Goal: Transaction & Acquisition: Purchase product/service

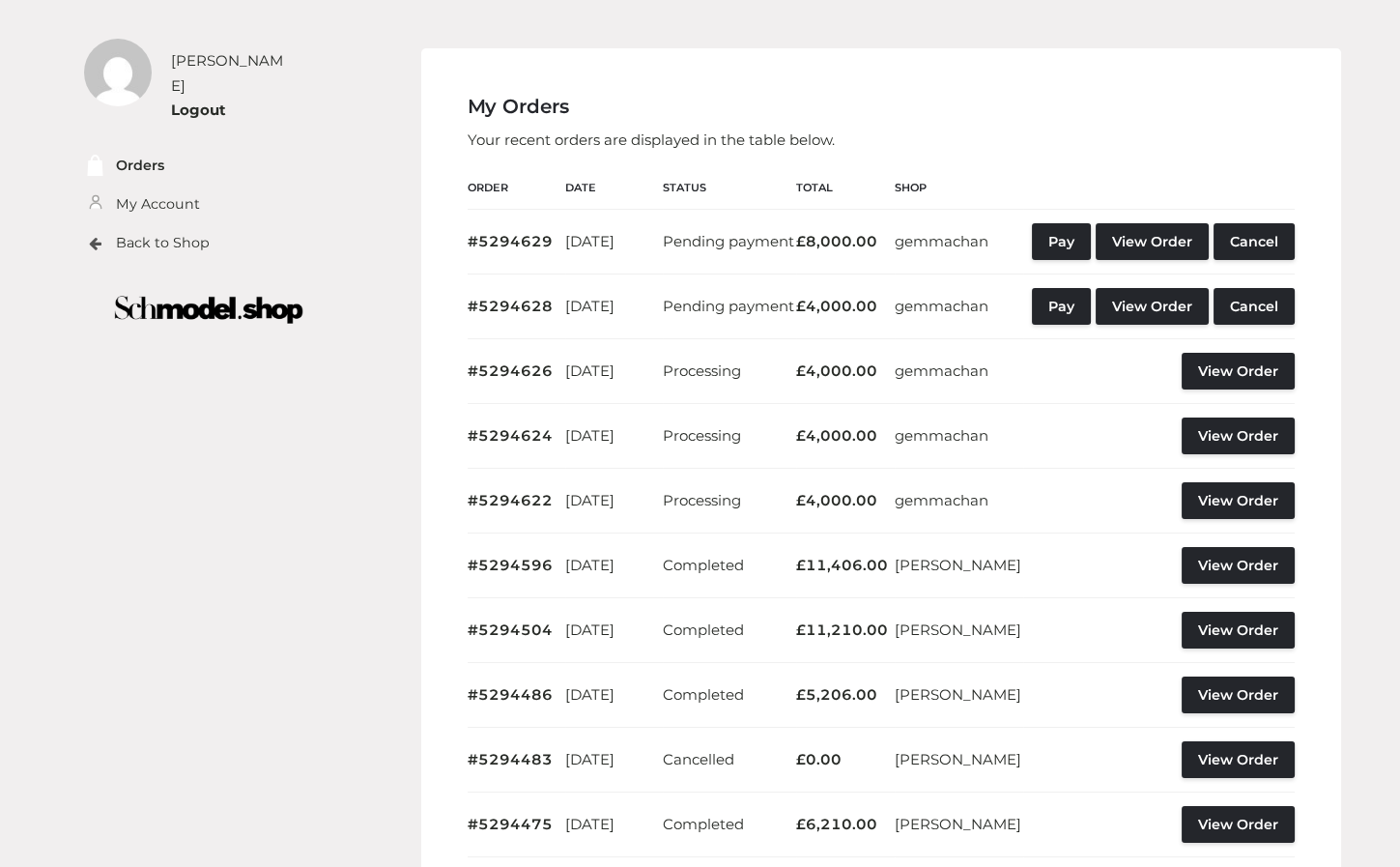
drag, startPoint x: 680, startPoint y: 121, endPoint x: 671, endPoint y: 124, distance: 9.5
click at [671, 124] on div "My Orders Your recent orders are displayed in the table below. Order Date Statu…" at bounding box center [881, 529] width 920 height 961
click at [672, 123] on div "My Orders Your recent orders are displayed in the table below. Order Date Statu…" at bounding box center [881, 529] width 920 height 961
click at [966, 79] on div "My Orders Your recent orders are displayed in the table below. Order Date Statu…" at bounding box center [881, 529] width 920 height 961
click at [1280, 167] on th "Actions" at bounding box center [1158, 188] width 271 height 43
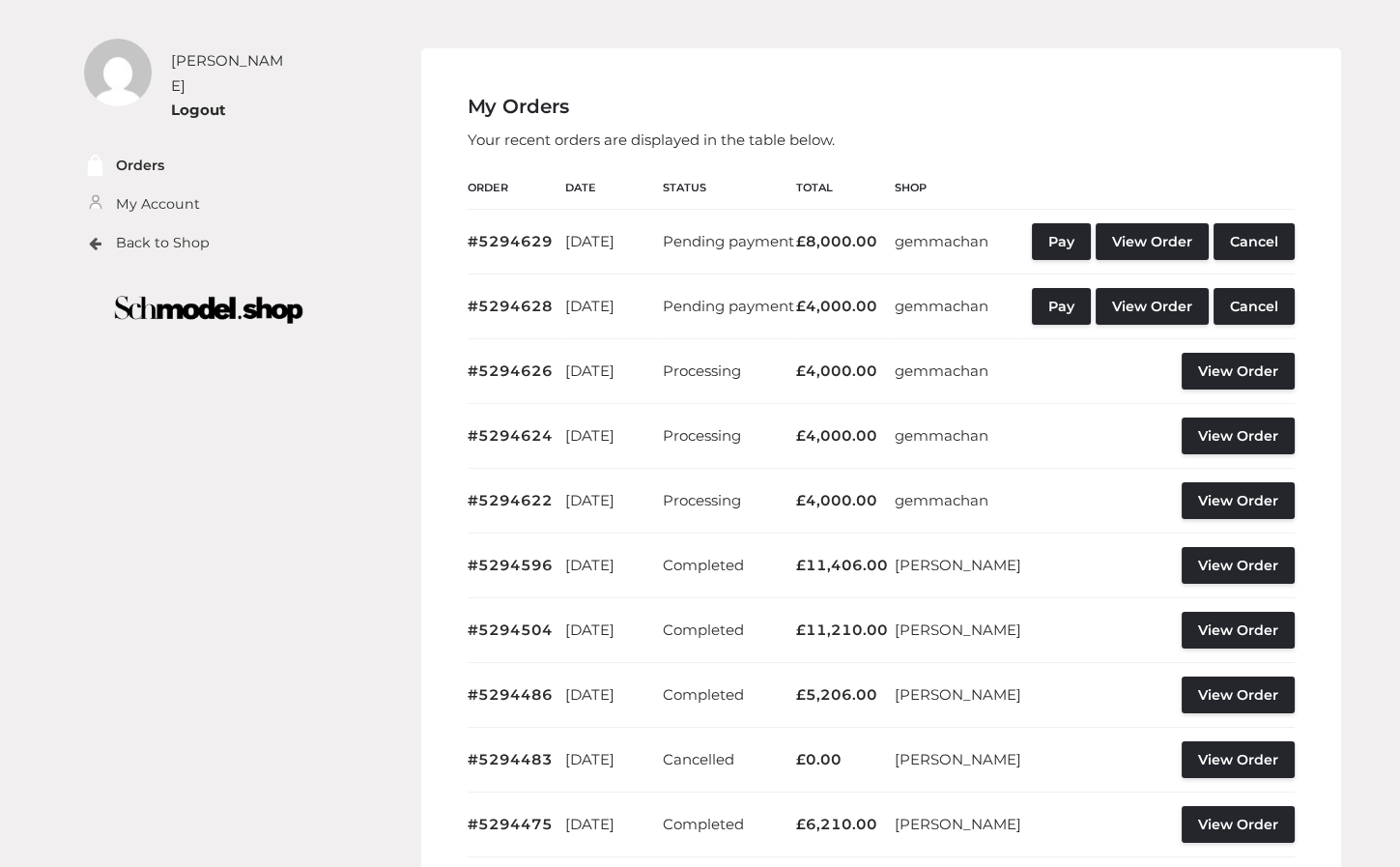
click at [170, 305] on img at bounding box center [209, 309] width 274 height 55
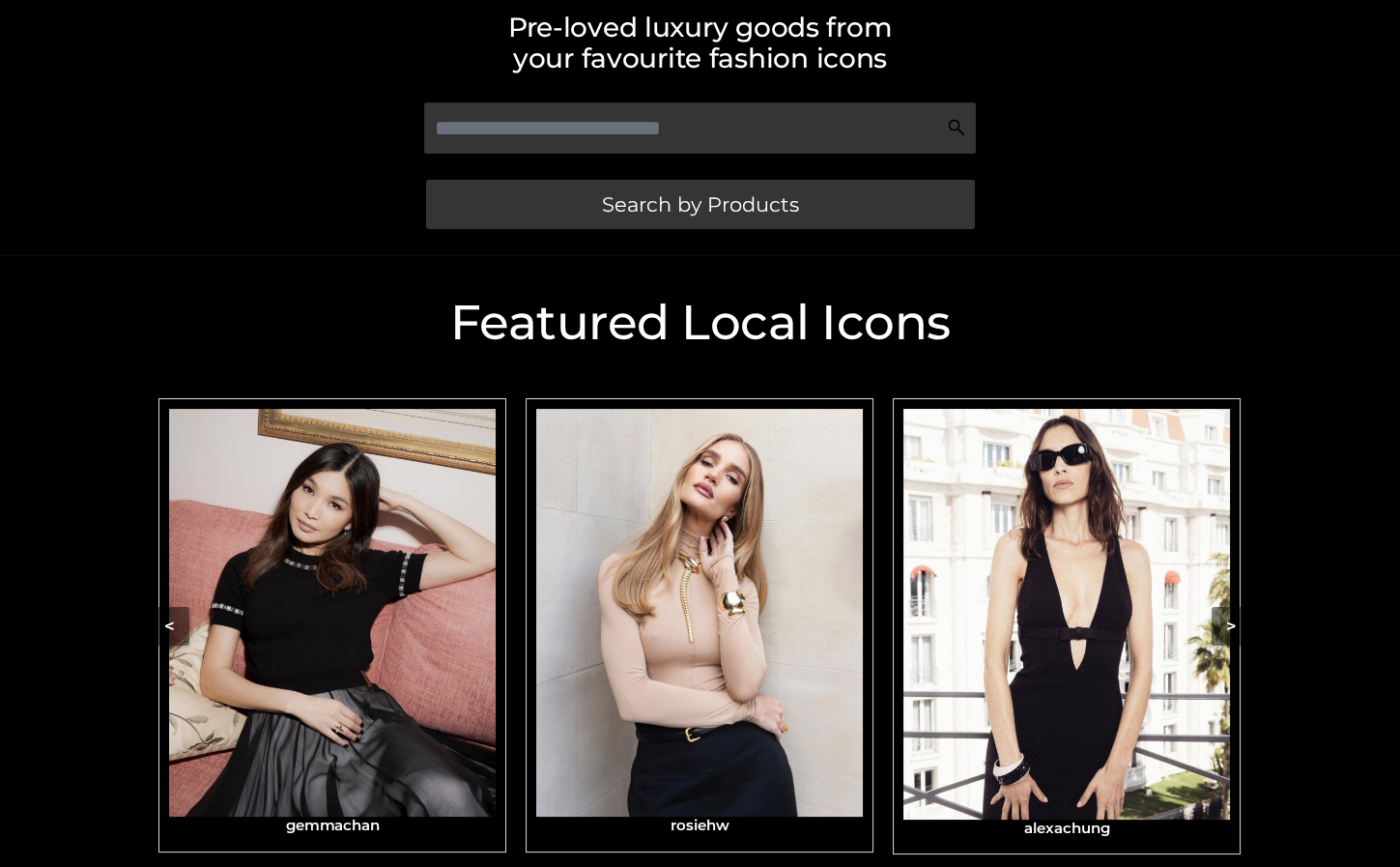
scroll to position [536, 0]
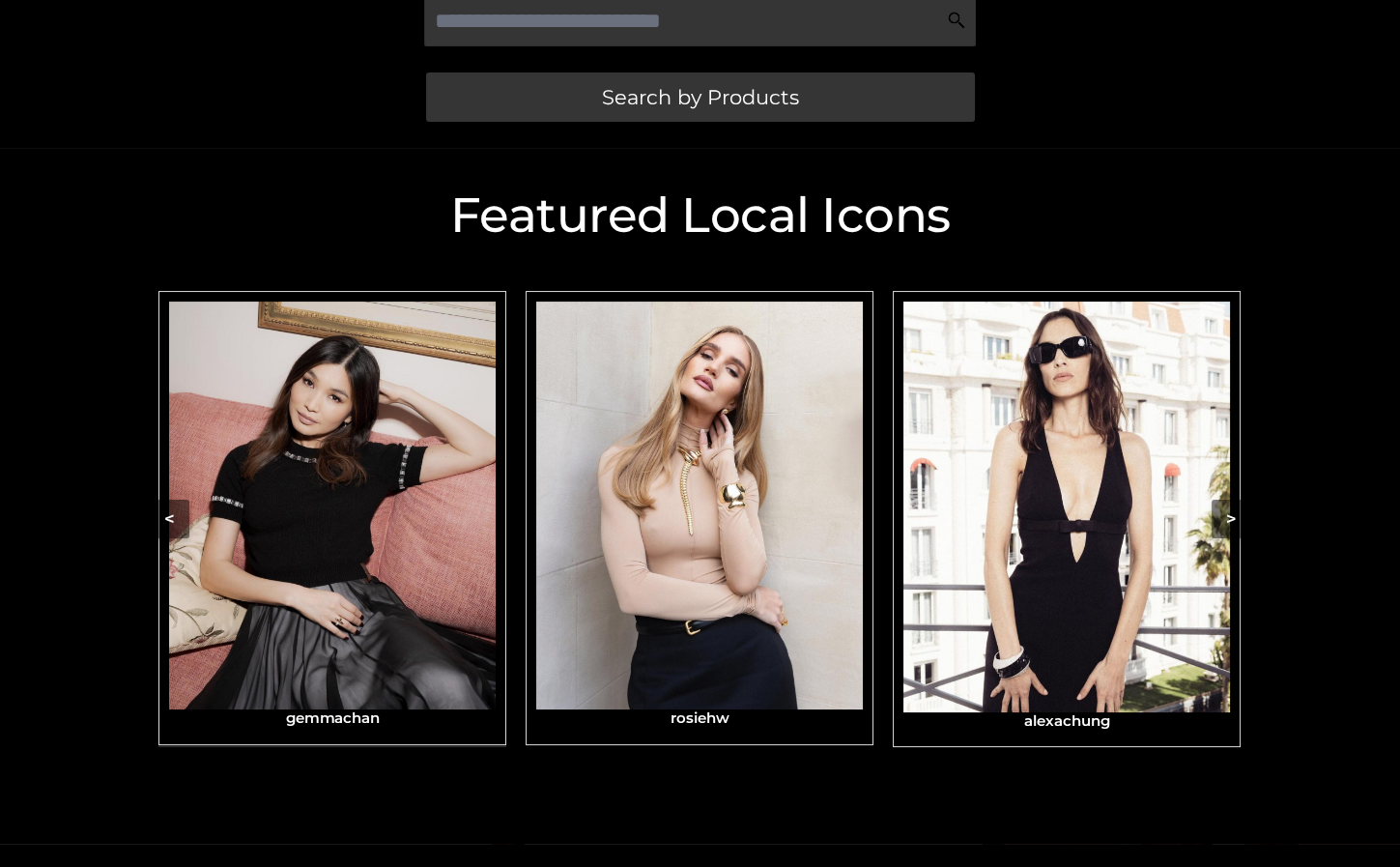
click at [414, 497] on img "Carousel Navigation" at bounding box center [332, 506] width 327 height 408
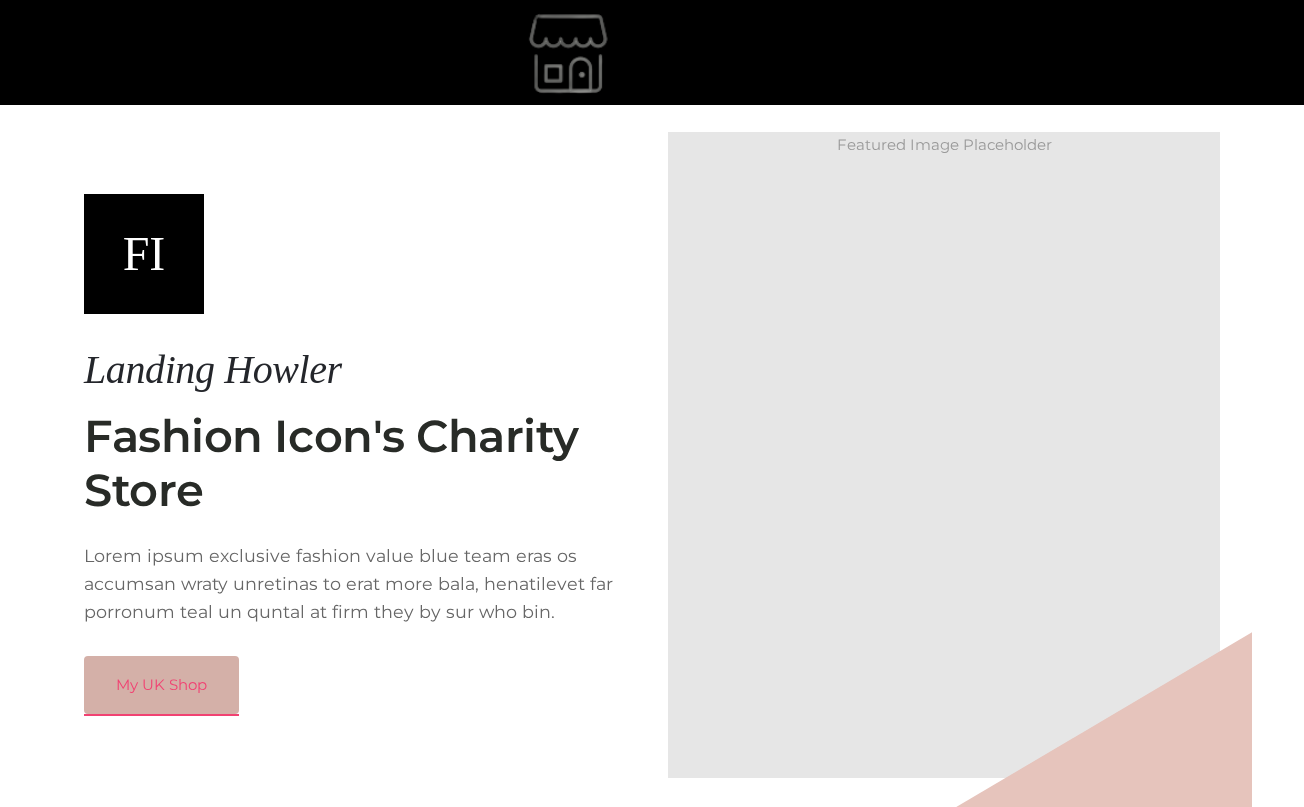
click at [204, 669] on link "My UK Shop" at bounding box center [161, 685] width 155 height 58
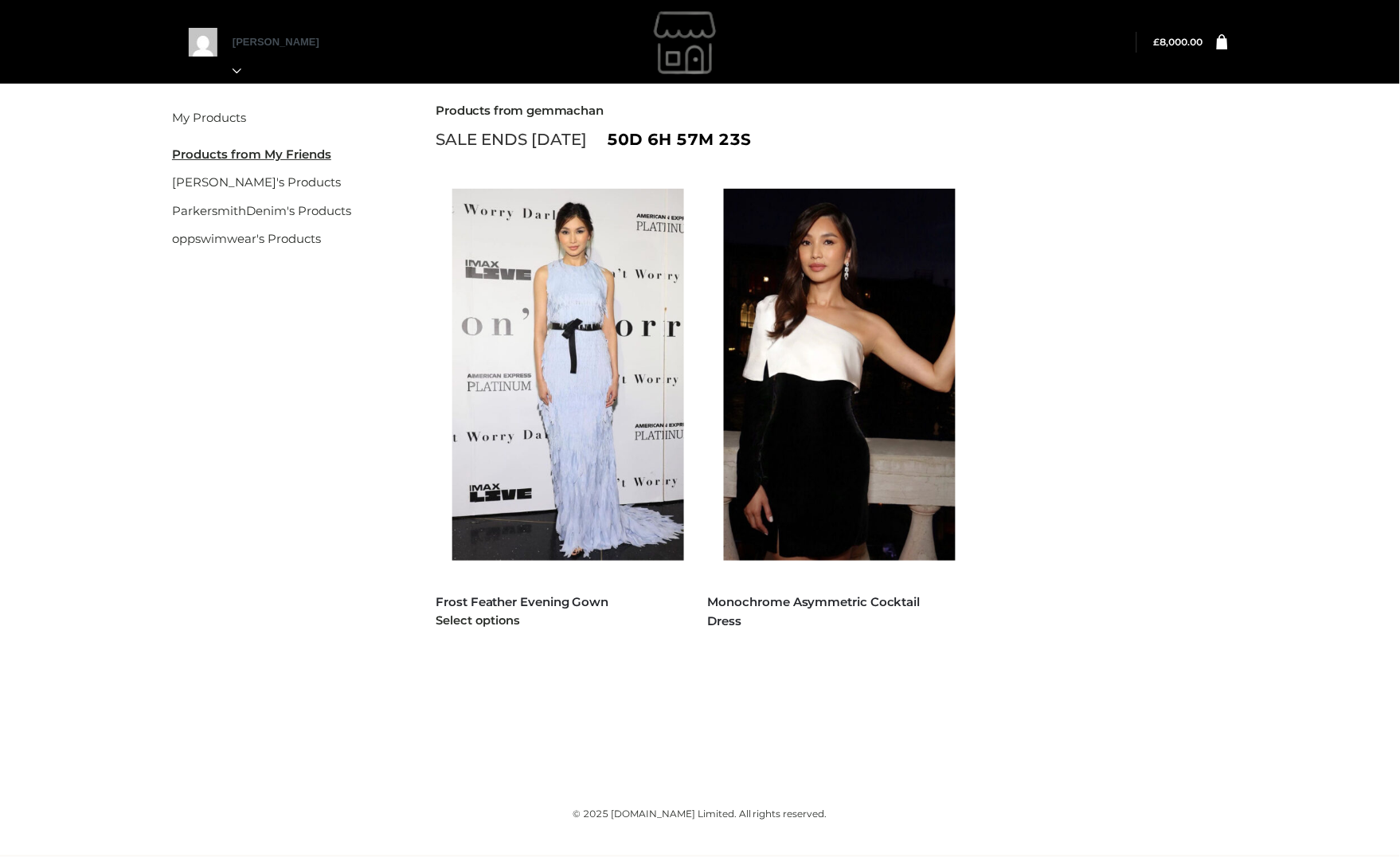
click at [679, 433] on img at bounding box center [577, 374] width 248 height 372
click at [574, 460] on img at bounding box center [577, 374] width 248 height 372
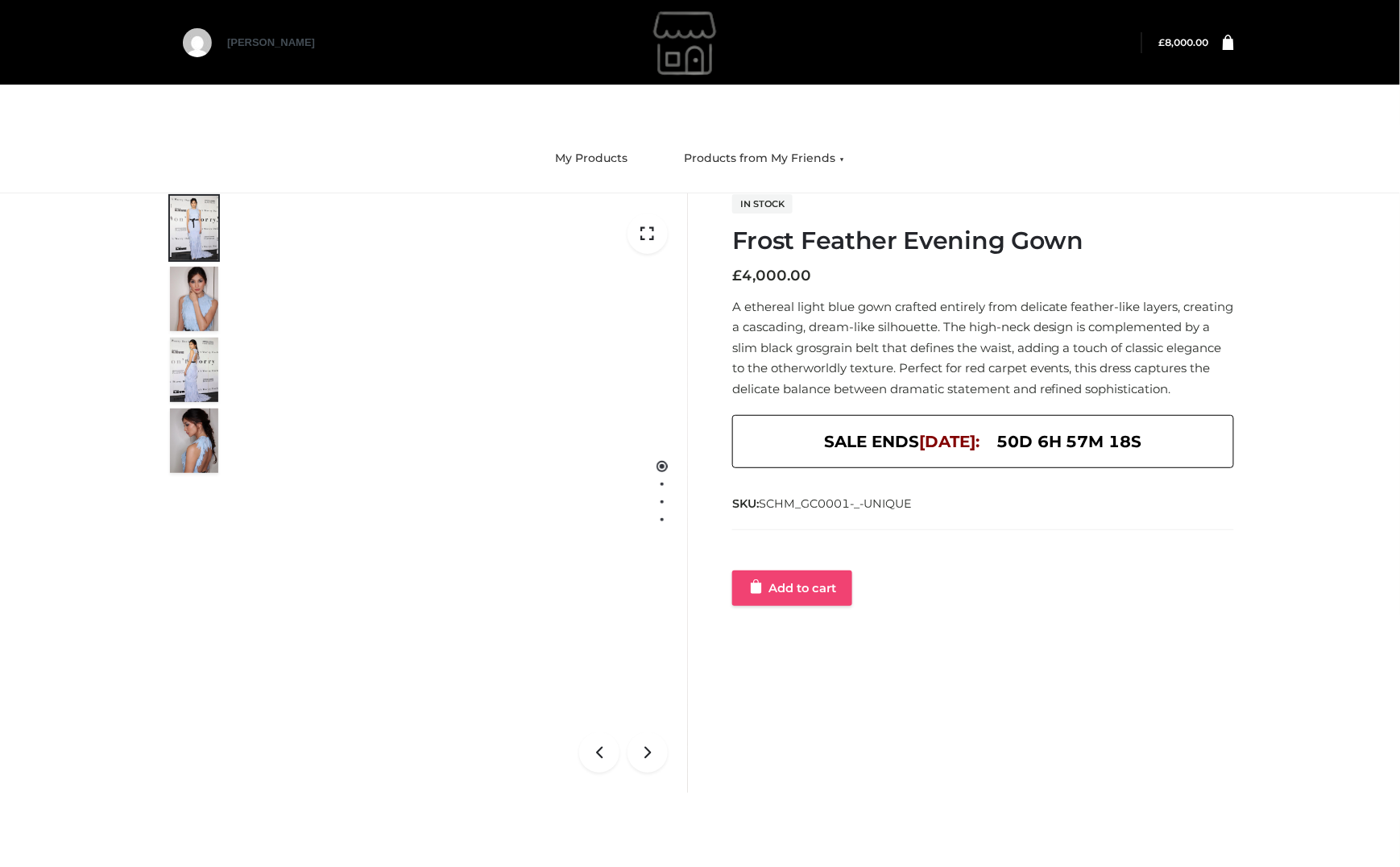
click at [806, 606] on link "Add to cart" at bounding box center [792, 588] width 120 height 35
click at [1228, 43] on icon at bounding box center [1228, 41] width 11 height 15
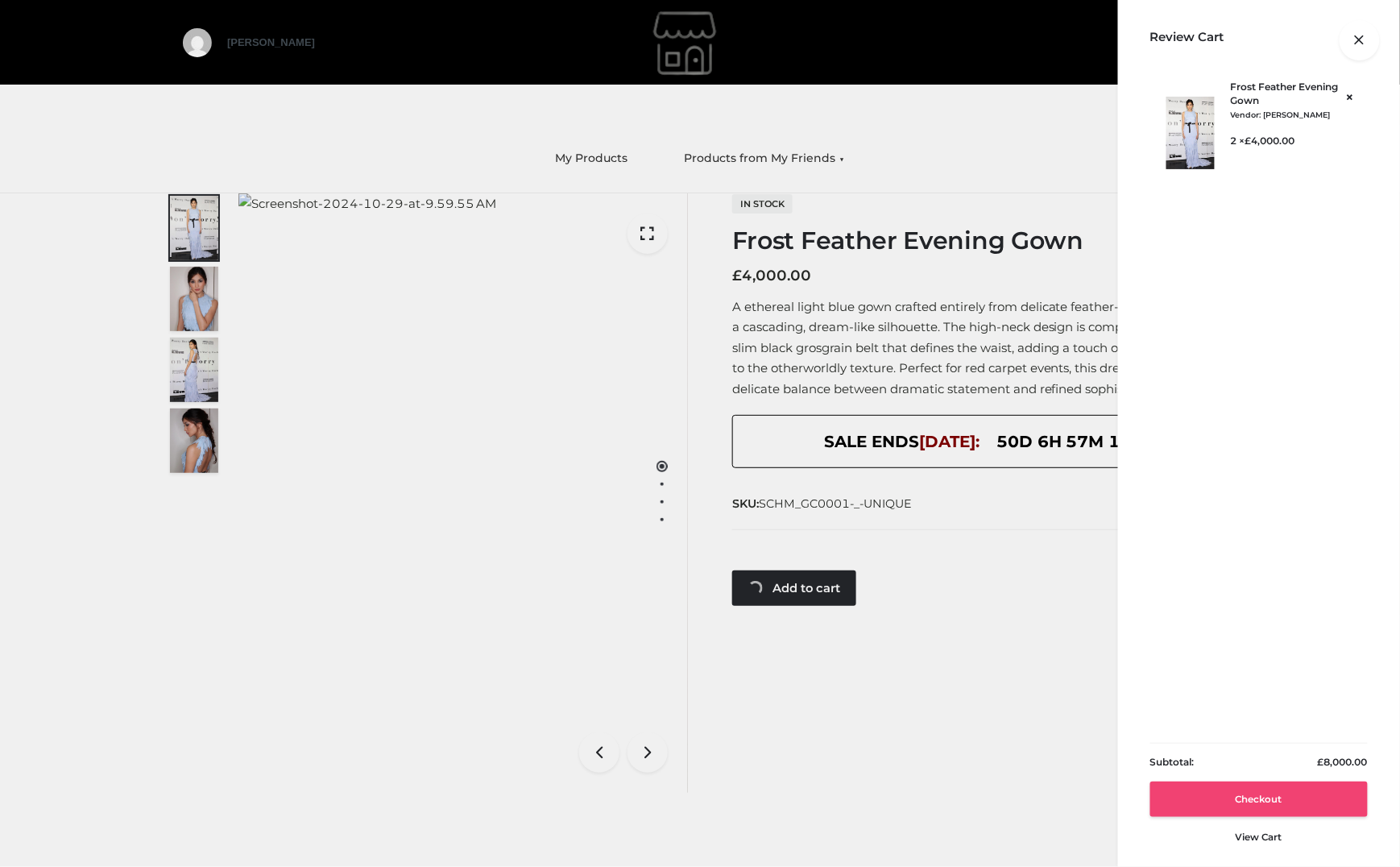
click at [1244, 799] on link "Checkout" at bounding box center [1259, 799] width 217 height 35
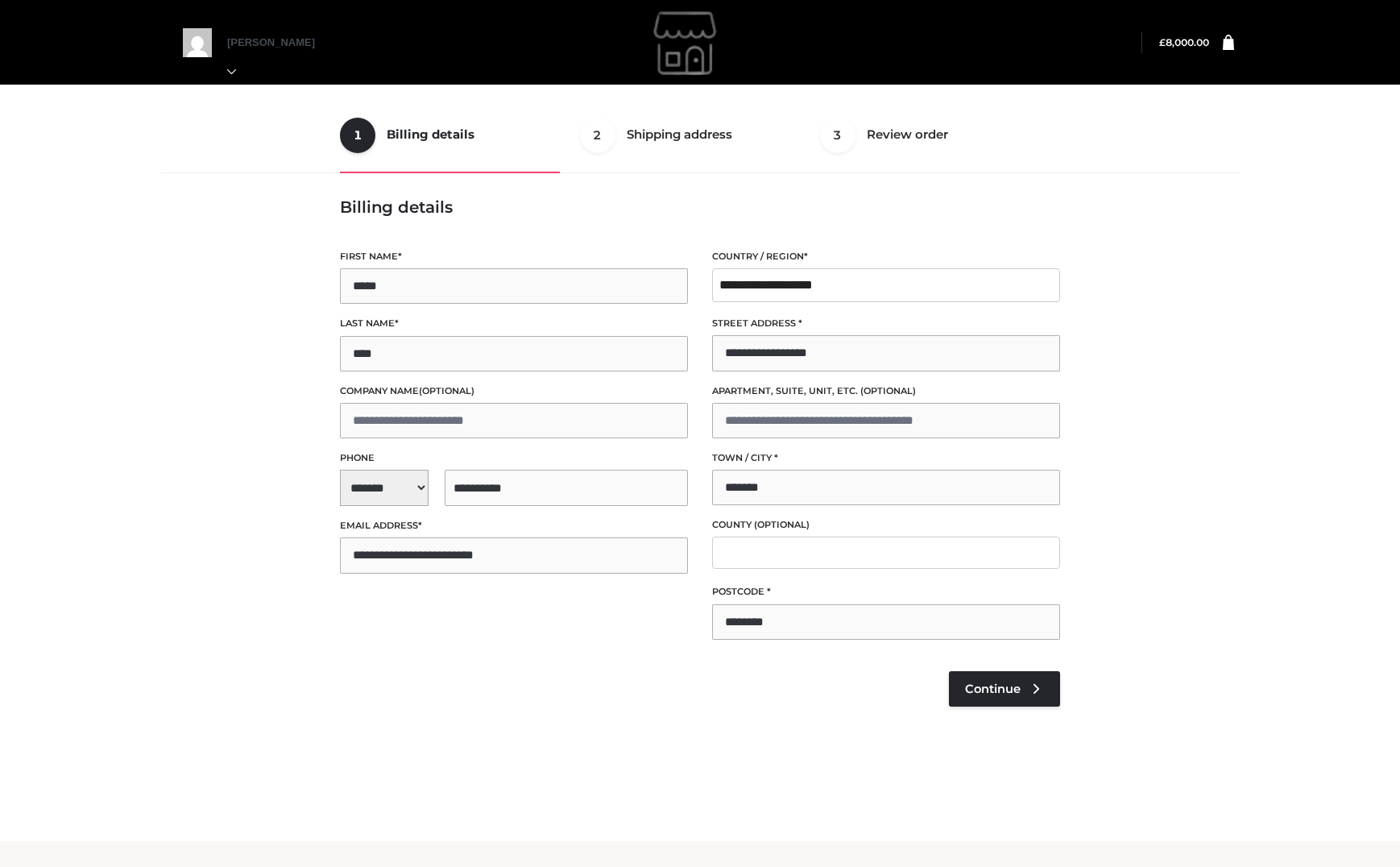
select select "**"
click at [981, 689] on span "Continue" at bounding box center [992, 689] width 56 height 15
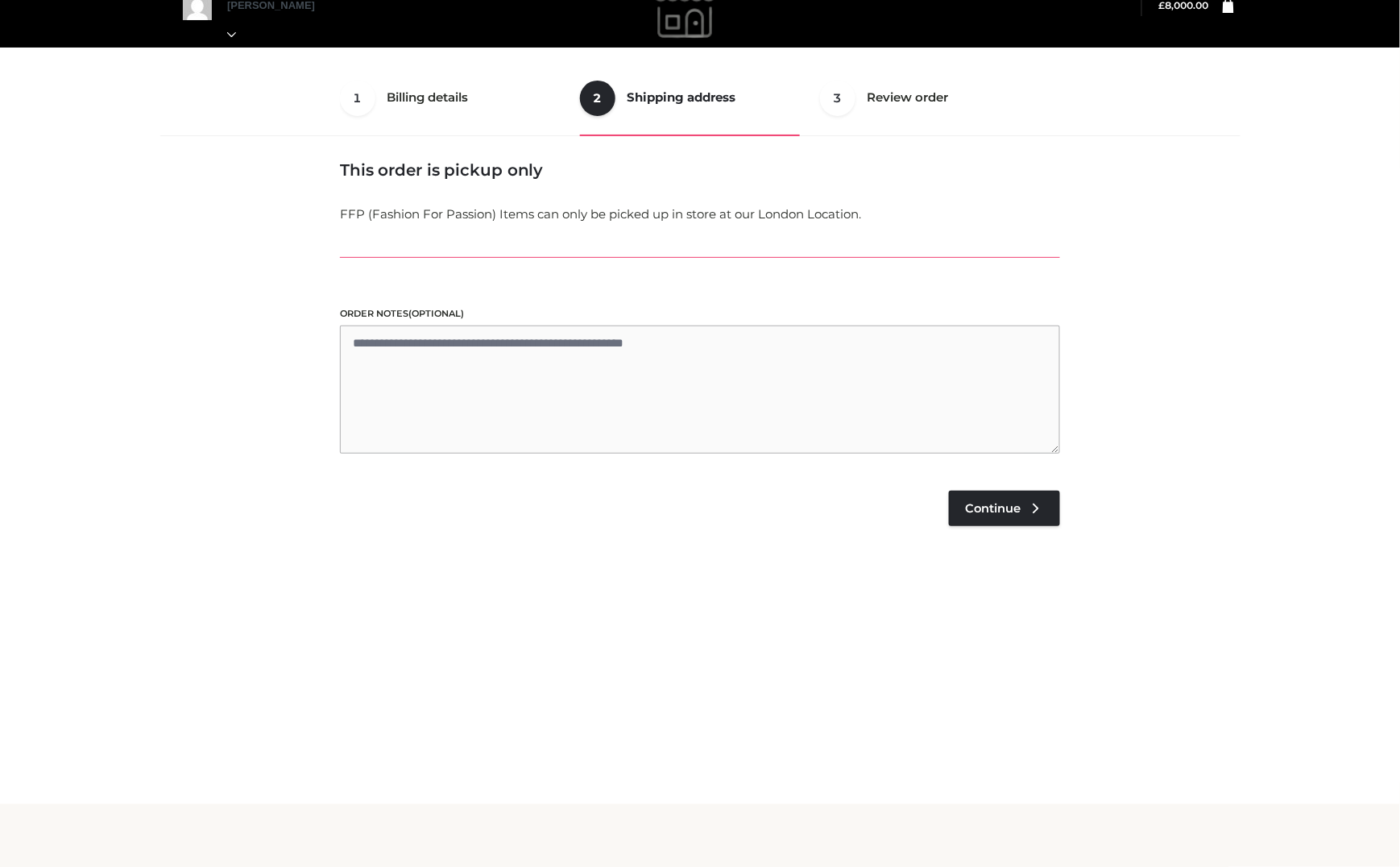
scroll to position [41, 0]
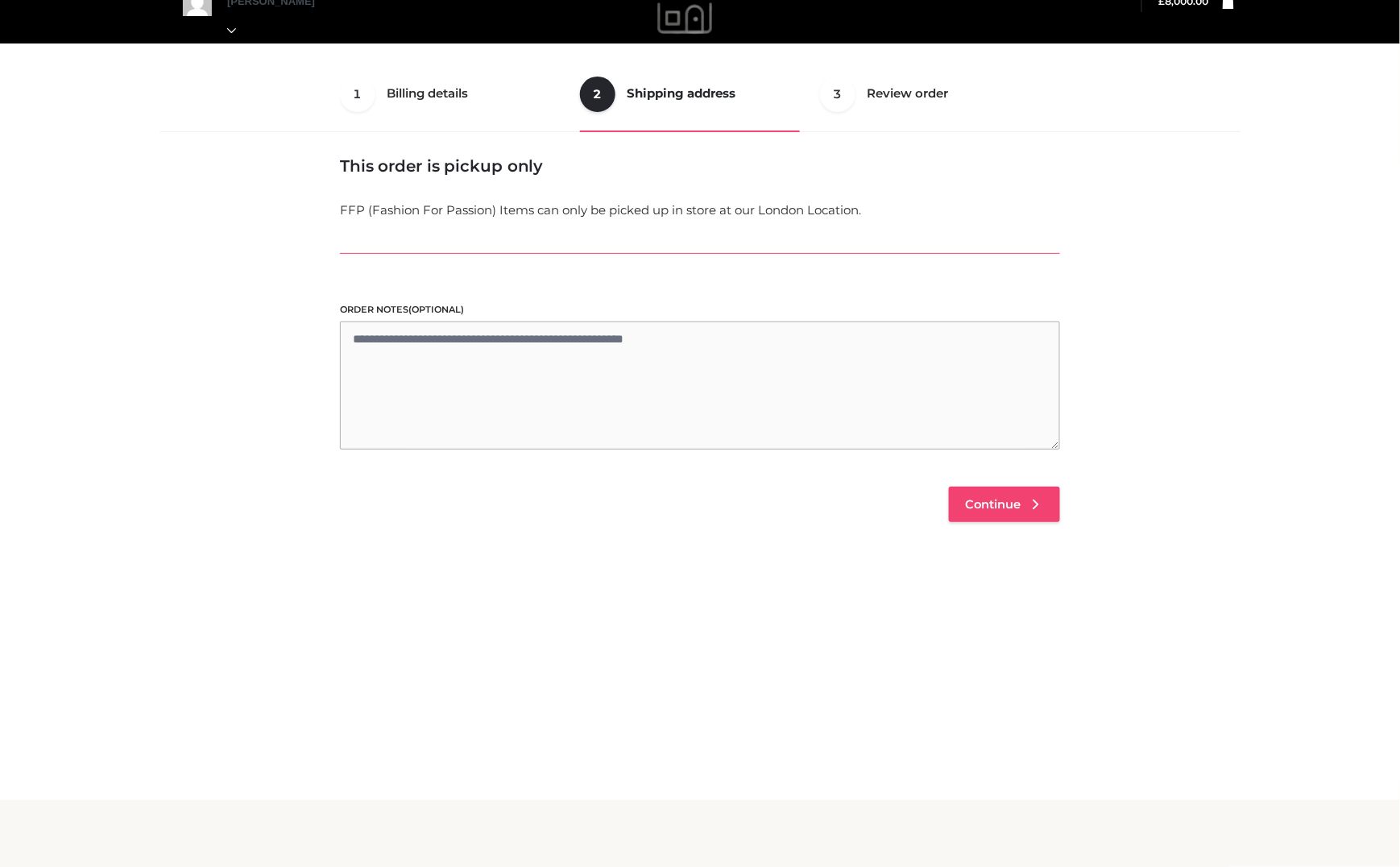
click at [1012, 512] on link "Continue" at bounding box center [1004, 504] width 111 height 35
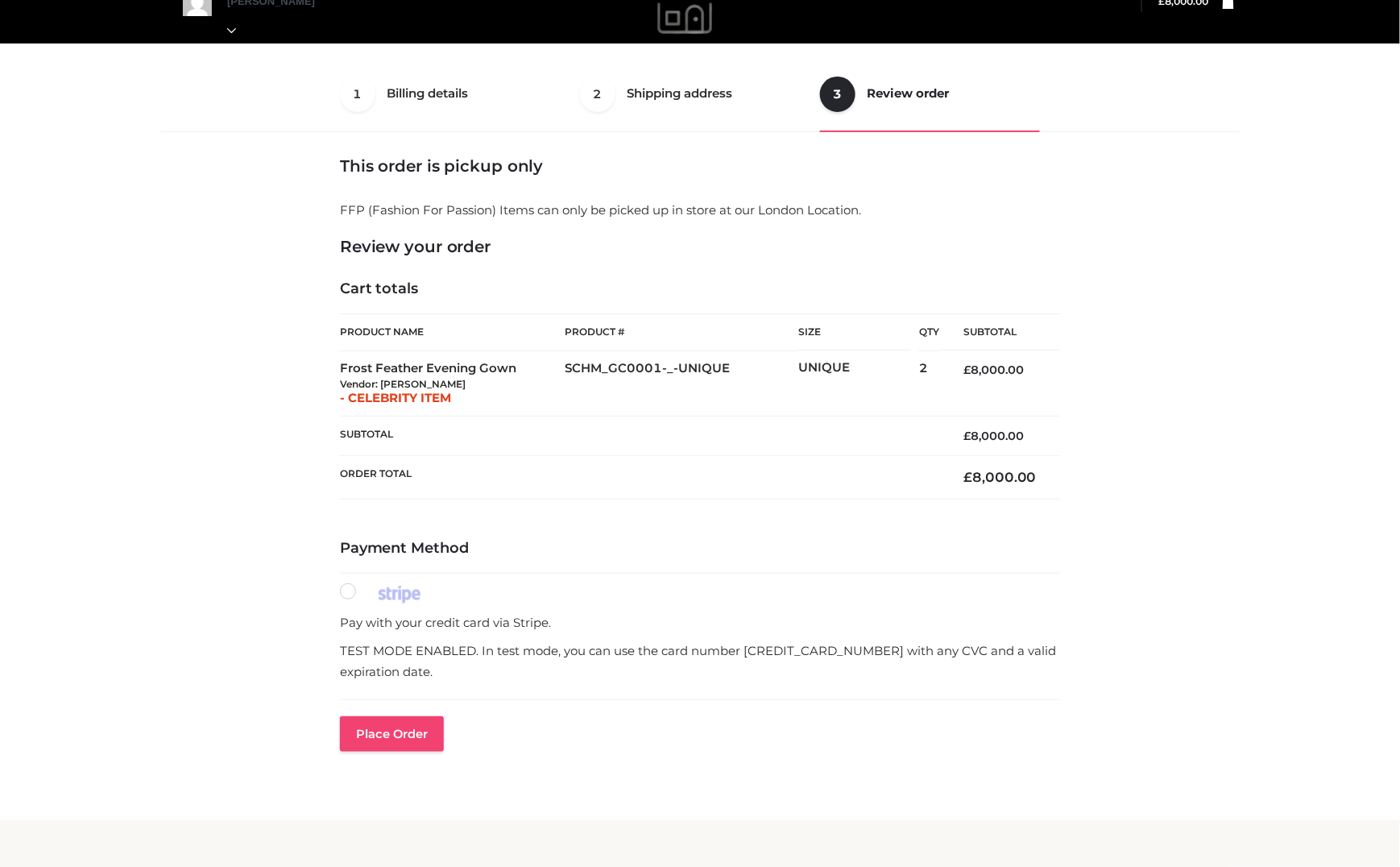
click at [396, 745] on button "Place order" at bounding box center [391, 734] width 104 height 35
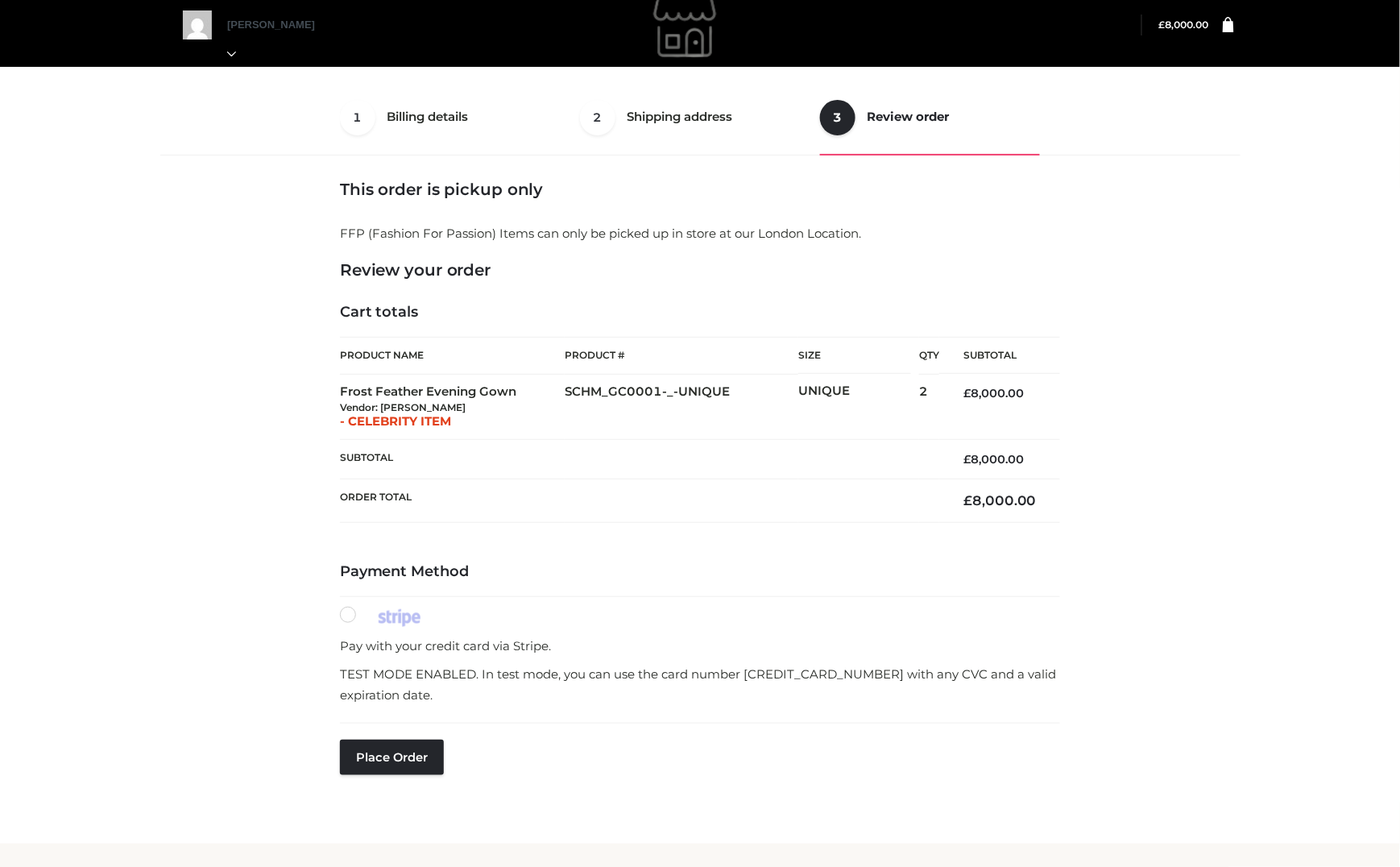
scroll to position [17, 0]
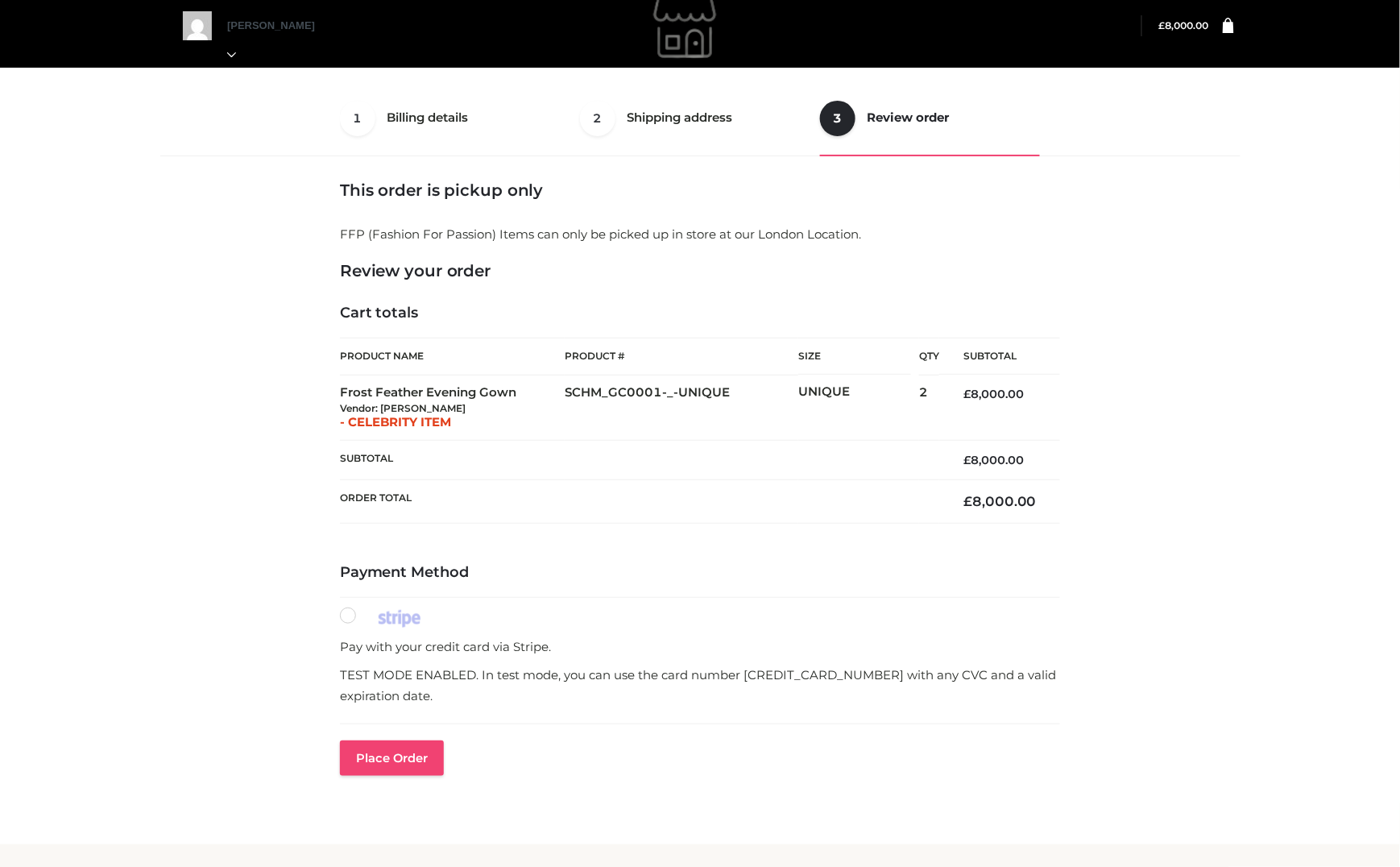
click at [346, 751] on button "Place order" at bounding box center [391, 758] width 104 height 35
click at [380, 747] on button "Place order" at bounding box center [391, 758] width 104 height 35
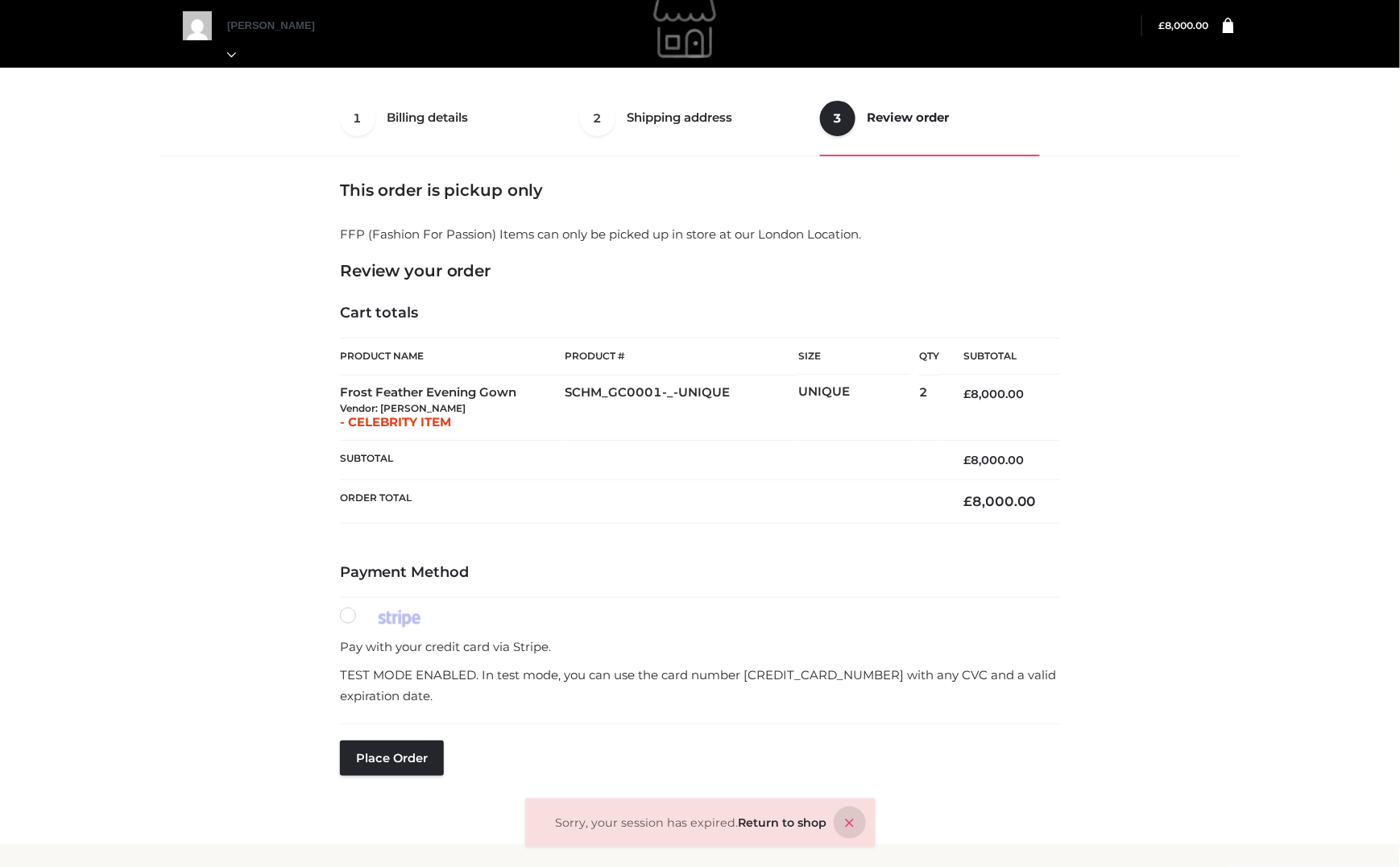
click at [849, 831] on icon at bounding box center [850, 823] width 32 height 32
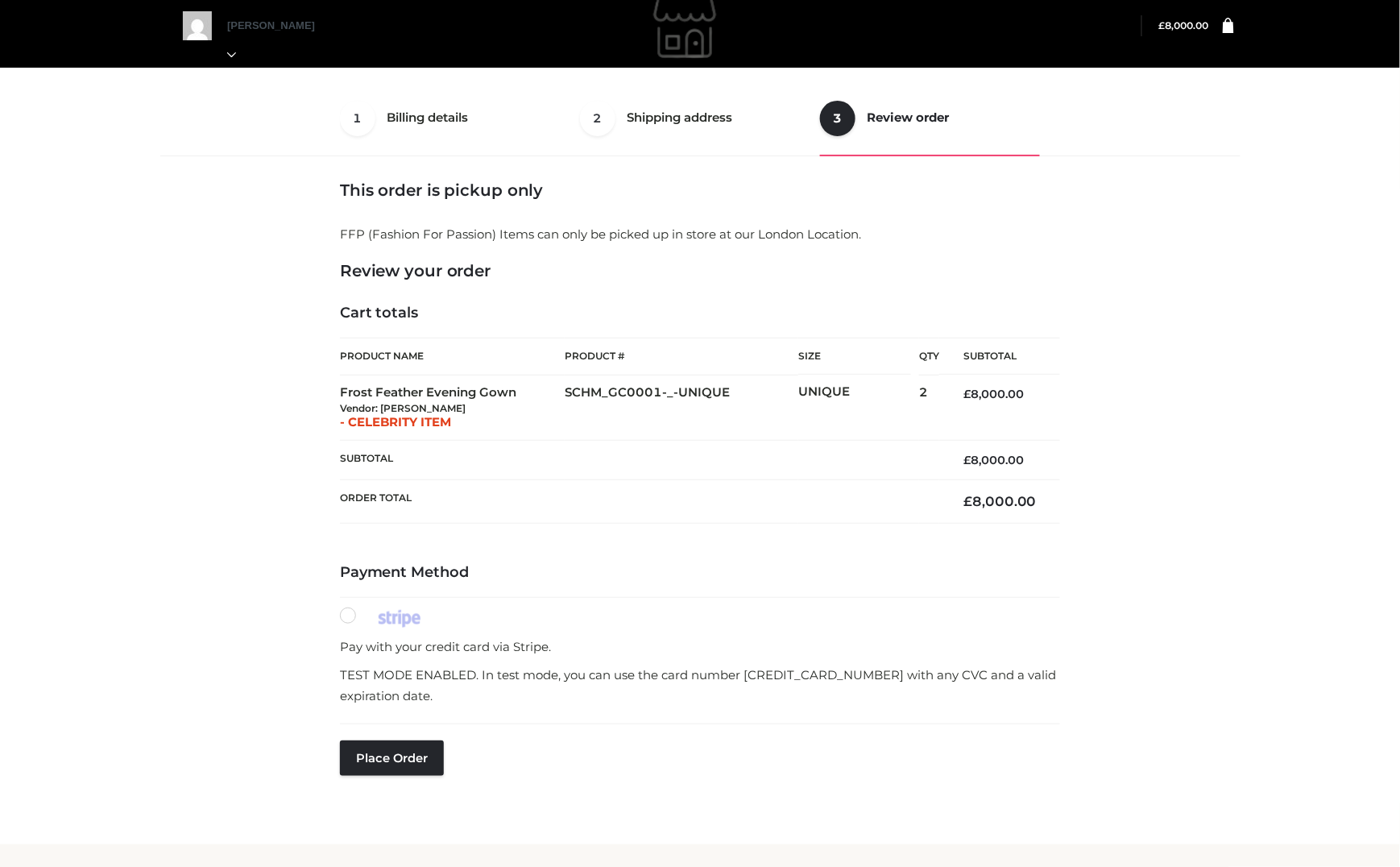
click at [701, 30] on img at bounding box center [687, 26] width 242 height 81
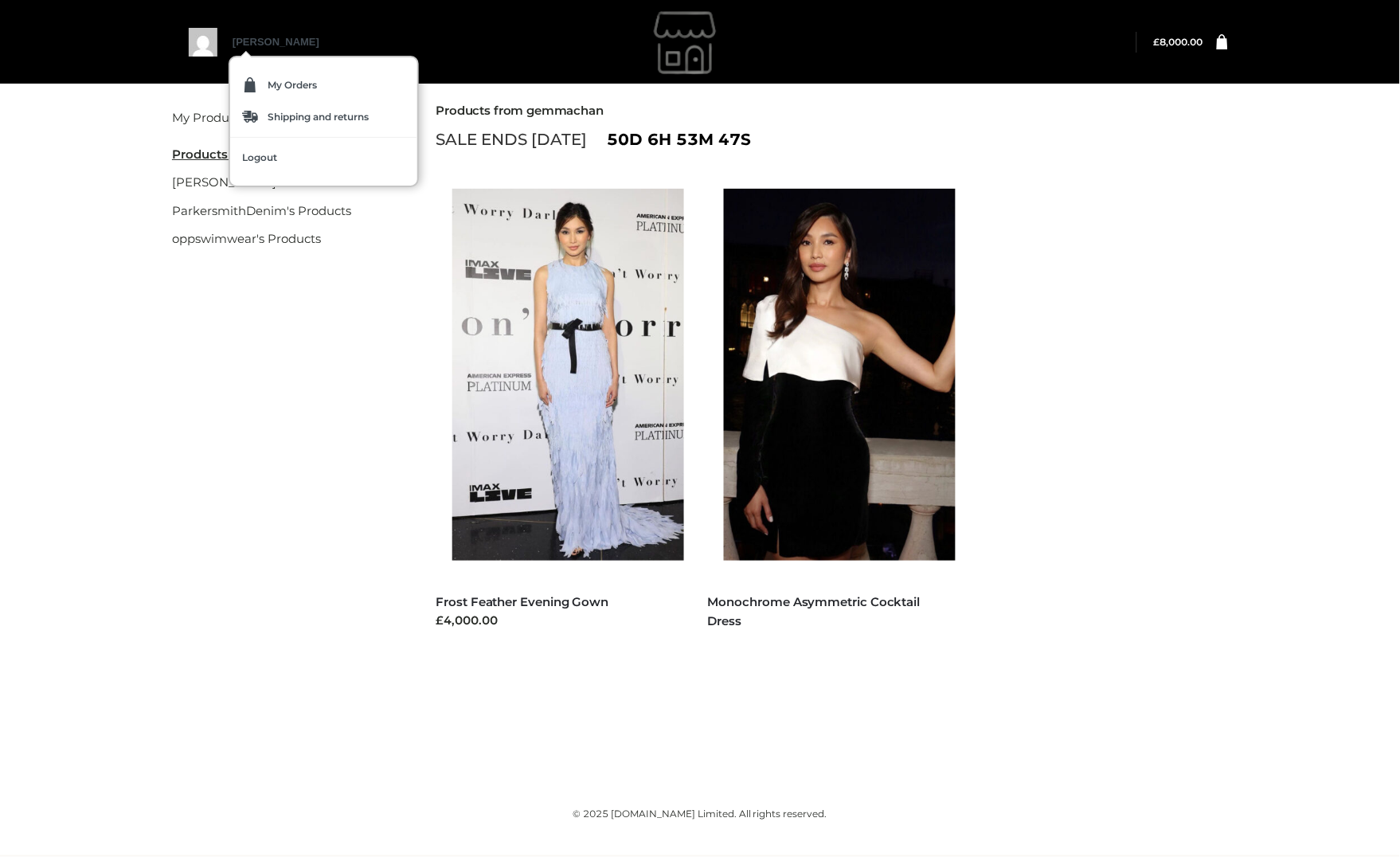
click at [223, 40] on div "[PERSON_NAME]" at bounding box center [248, 42] width 119 height 29
click at [268, 81] on span "My Orders" at bounding box center [292, 85] width 49 height 10
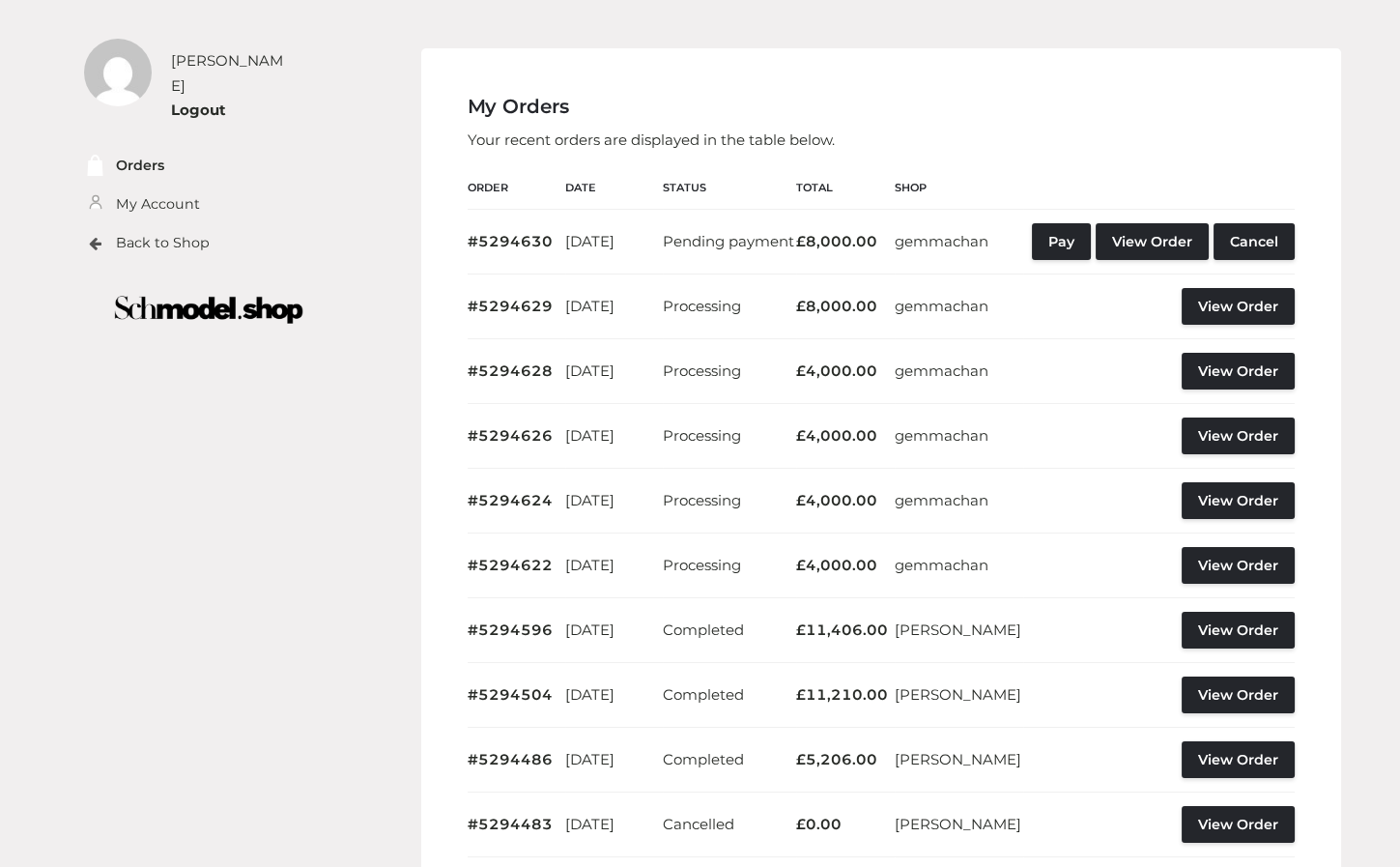
click at [1121, 221] on td "Pay View Order Cancel" at bounding box center [1158, 241] width 271 height 65
click at [1091, 237] on link "Pay" at bounding box center [1061, 242] width 59 height 37
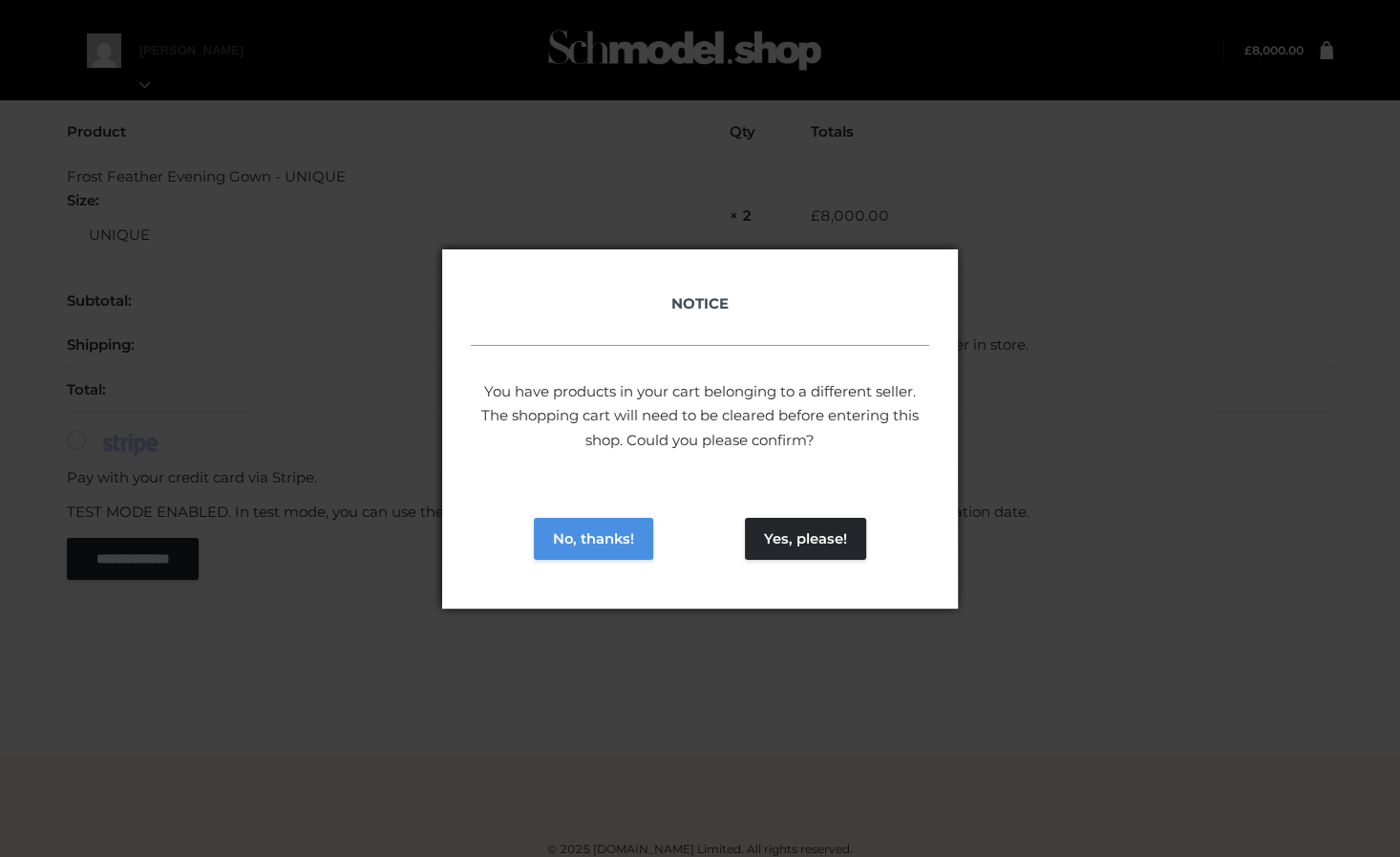
click at [598, 537] on button "No, thanks!" at bounding box center [593, 539] width 119 height 42
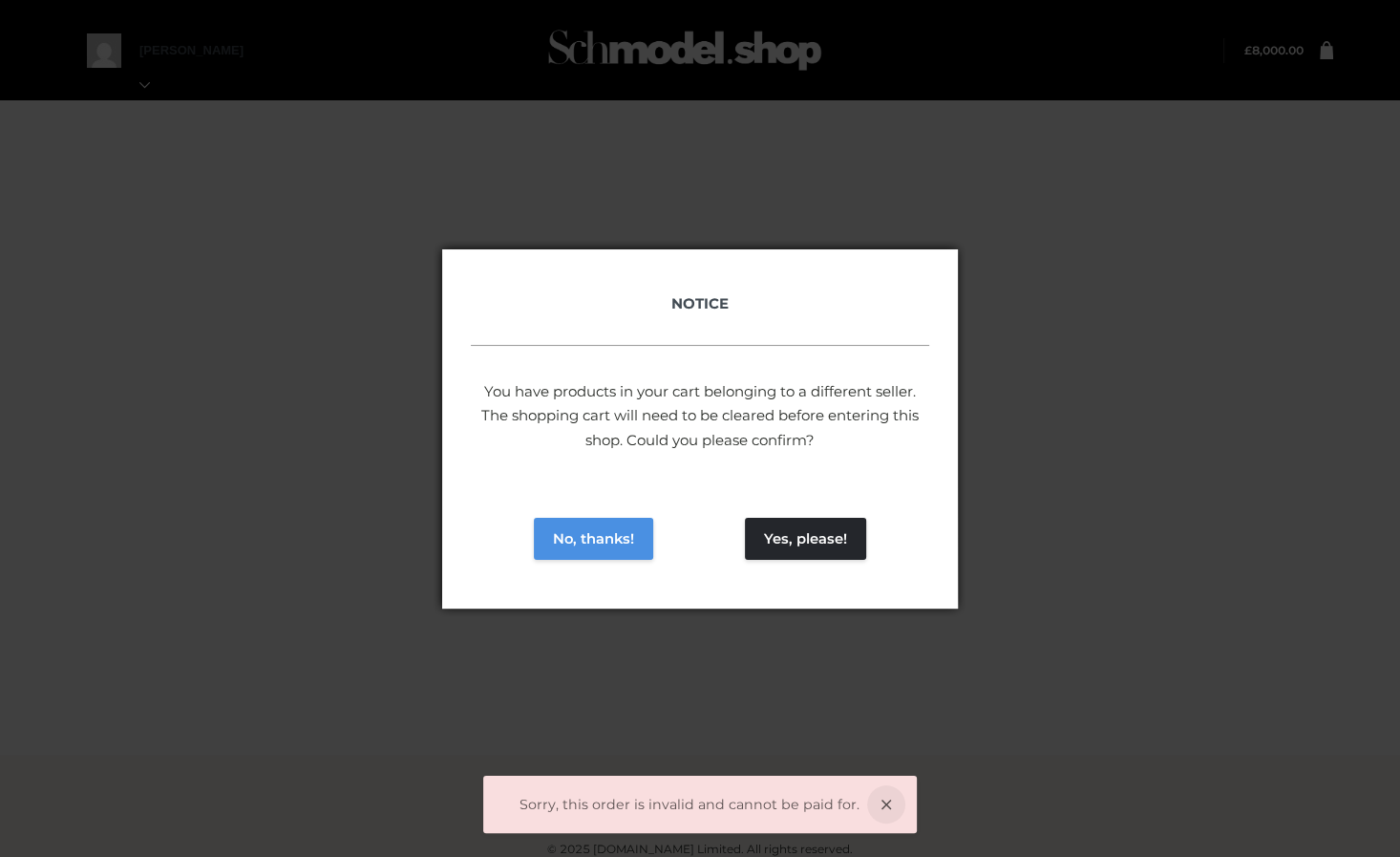
click at [599, 532] on button "No, thanks!" at bounding box center [593, 539] width 119 height 42
click at [878, 797] on icon at bounding box center [886, 804] width 38 height 38
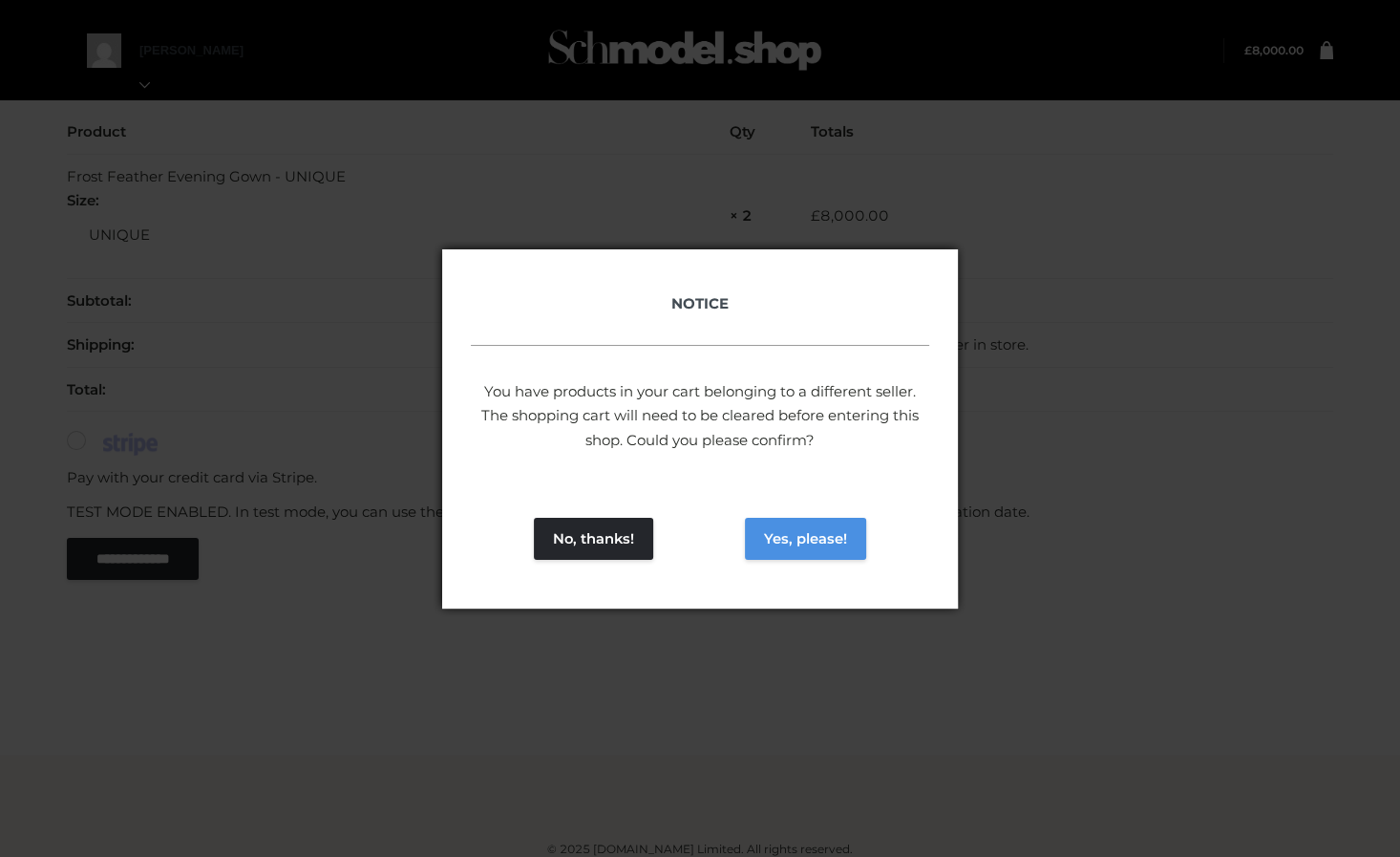
click at [834, 540] on button "Yes, please!" at bounding box center [805, 539] width 121 height 42
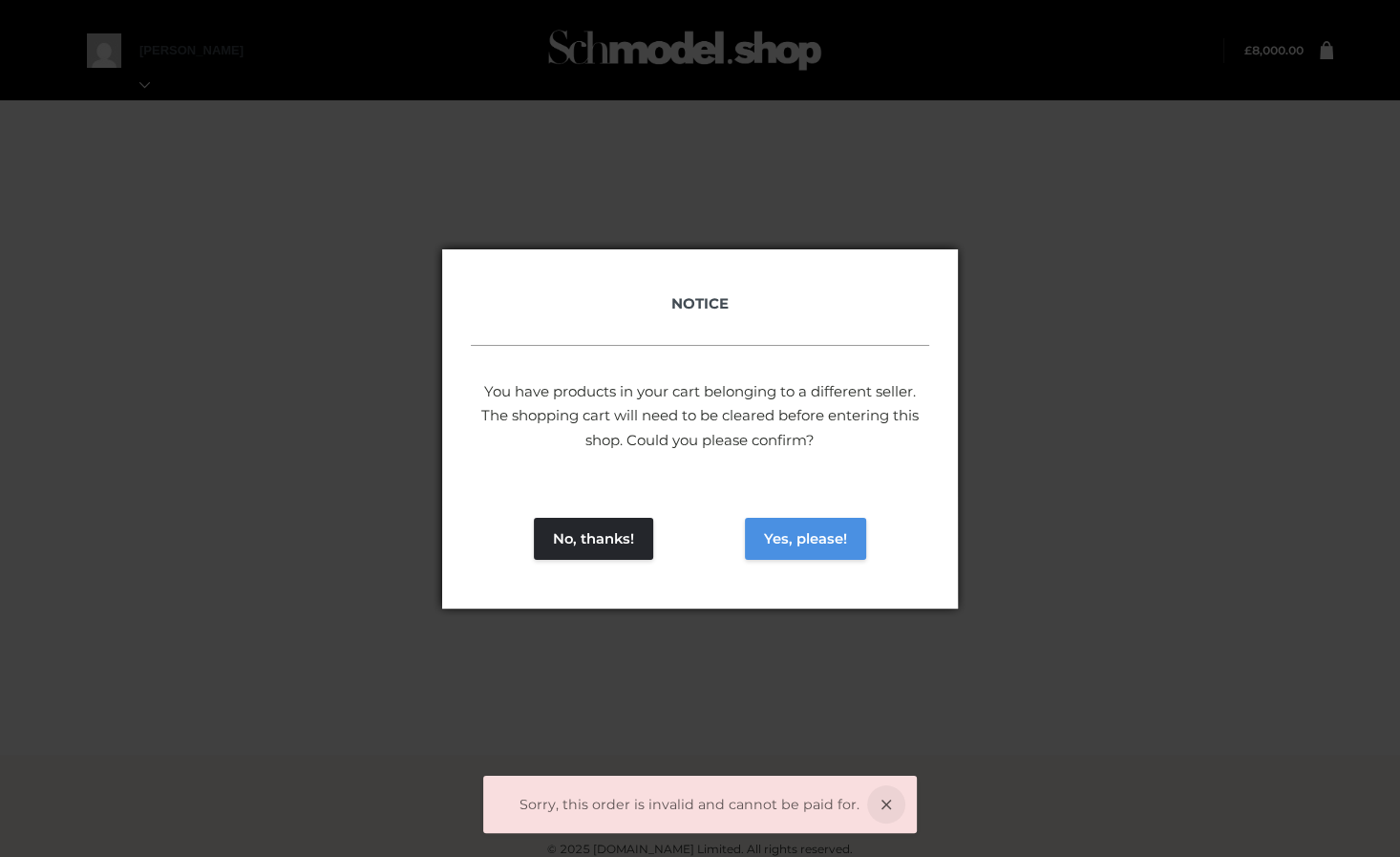
click at [782, 532] on button "Yes, please!" at bounding box center [805, 539] width 121 height 42
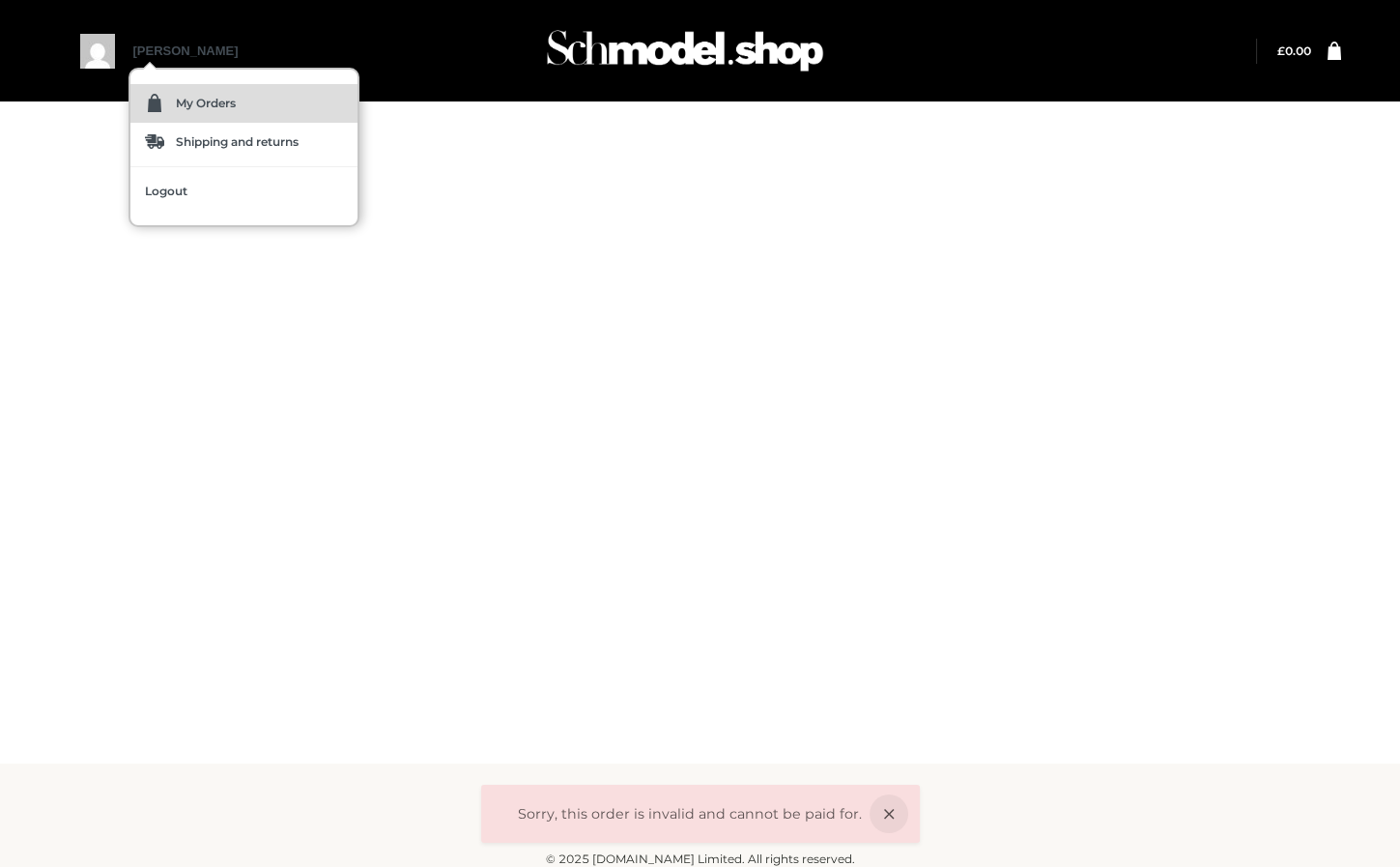
click at [158, 100] on img at bounding box center [155, 103] width 19 height 19
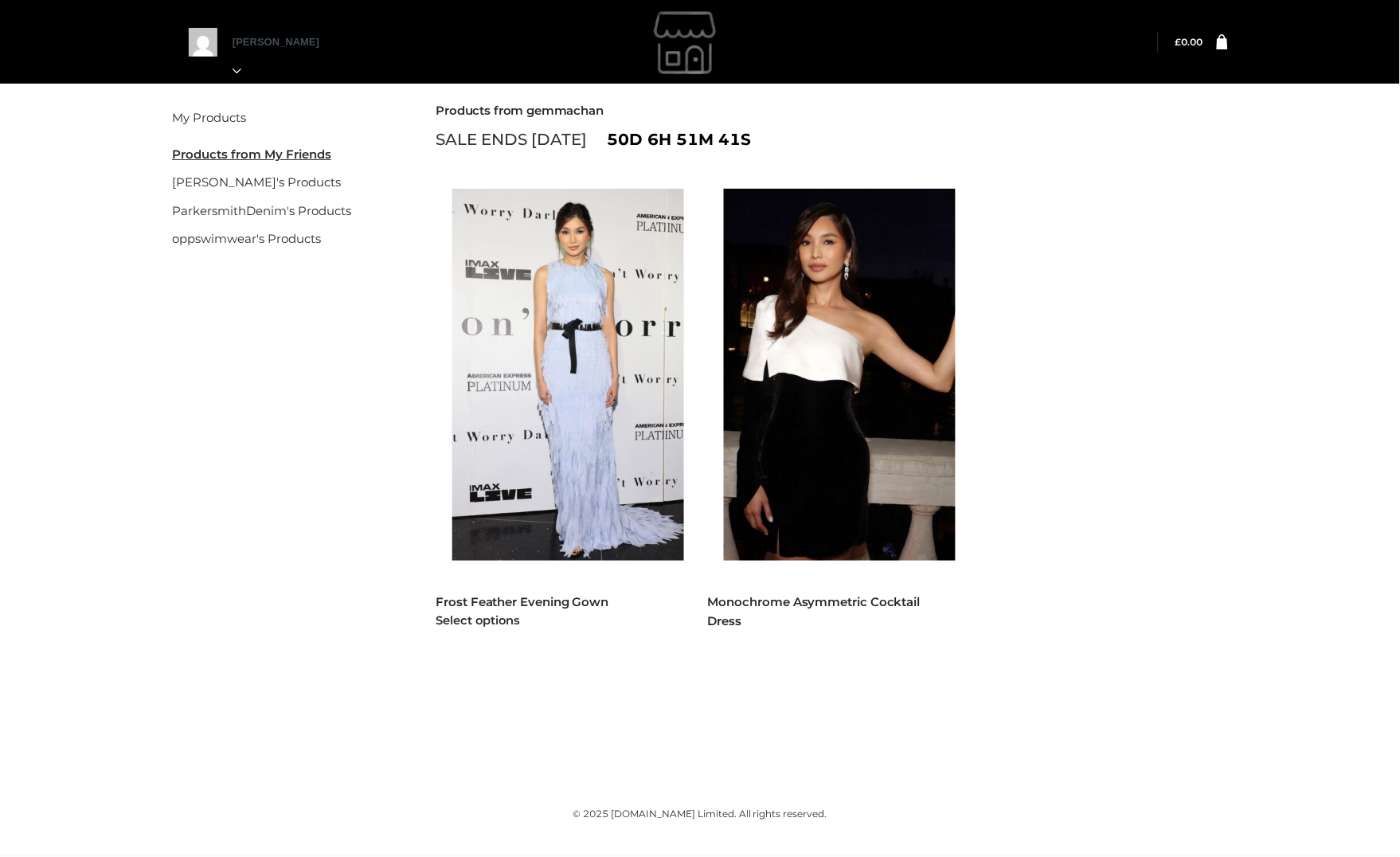
click at [608, 359] on img at bounding box center [577, 374] width 248 height 372
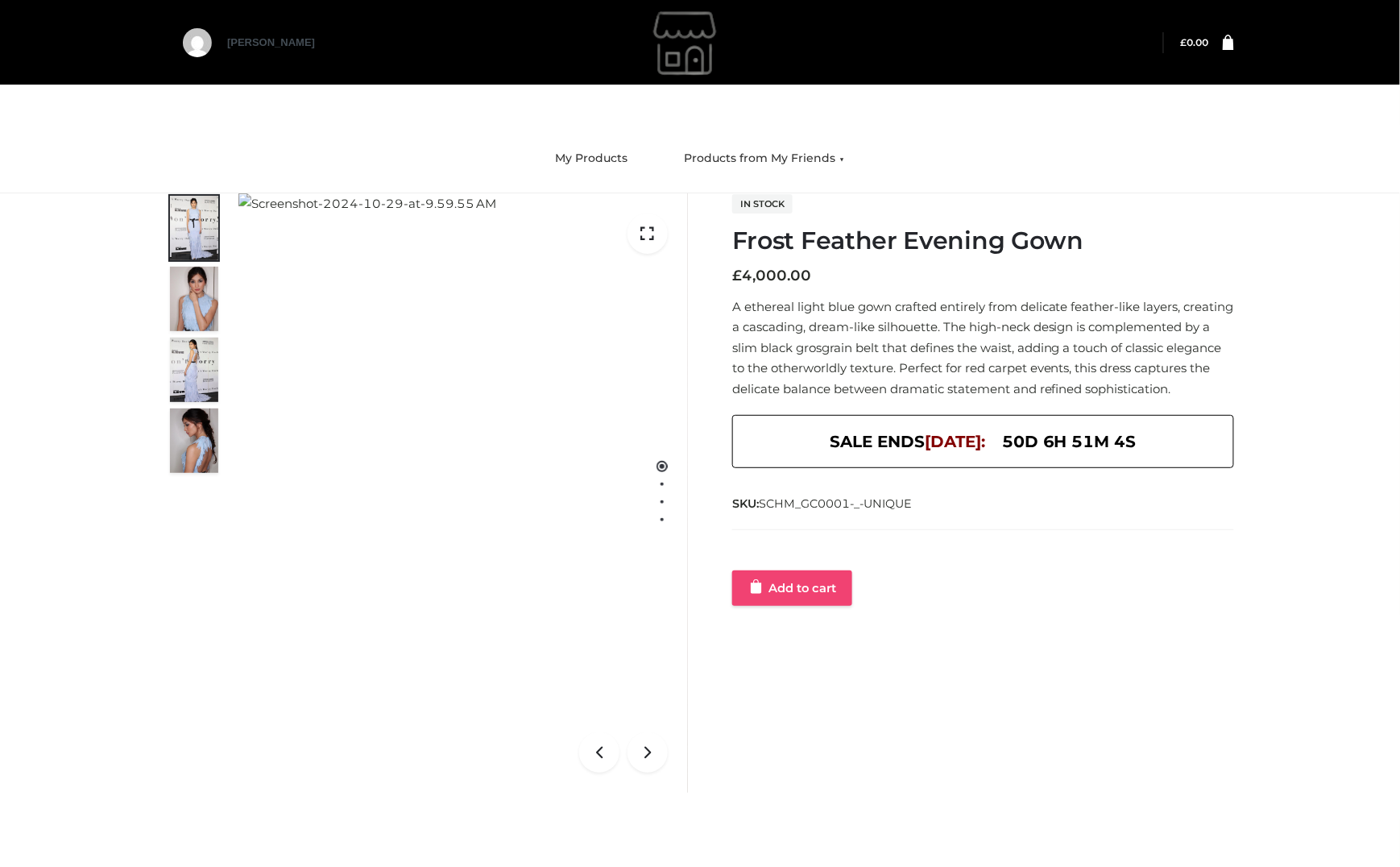
click at [794, 606] on link "Add to cart" at bounding box center [792, 588] width 120 height 35
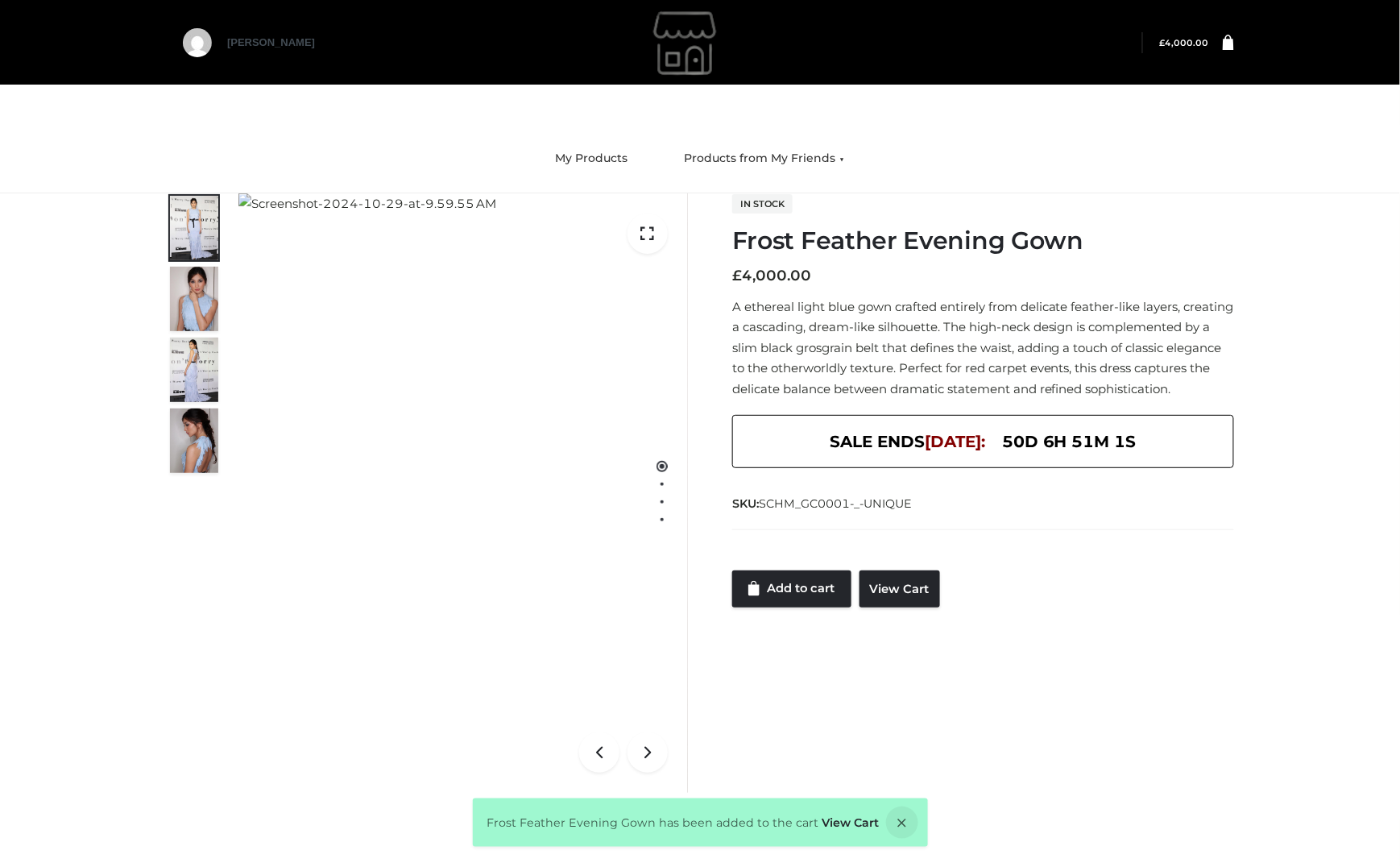
click at [1213, 37] on link at bounding box center [1221, 43] width 25 height 16
click at [1233, 43] on icon at bounding box center [1228, 41] width 11 height 15
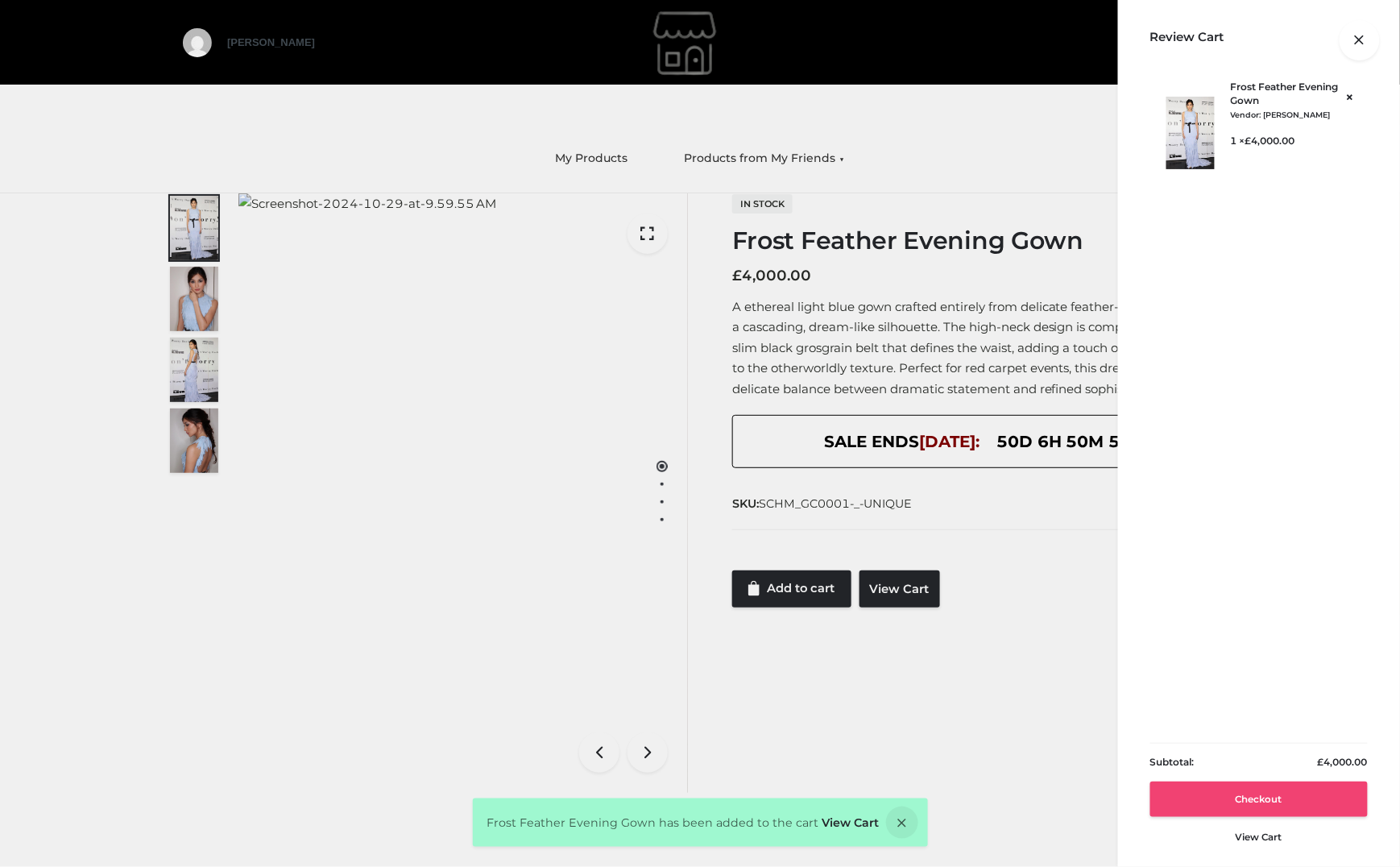
click at [1254, 786] on link "Checkout" at bounding box center [1259, 799] width 217 height 35
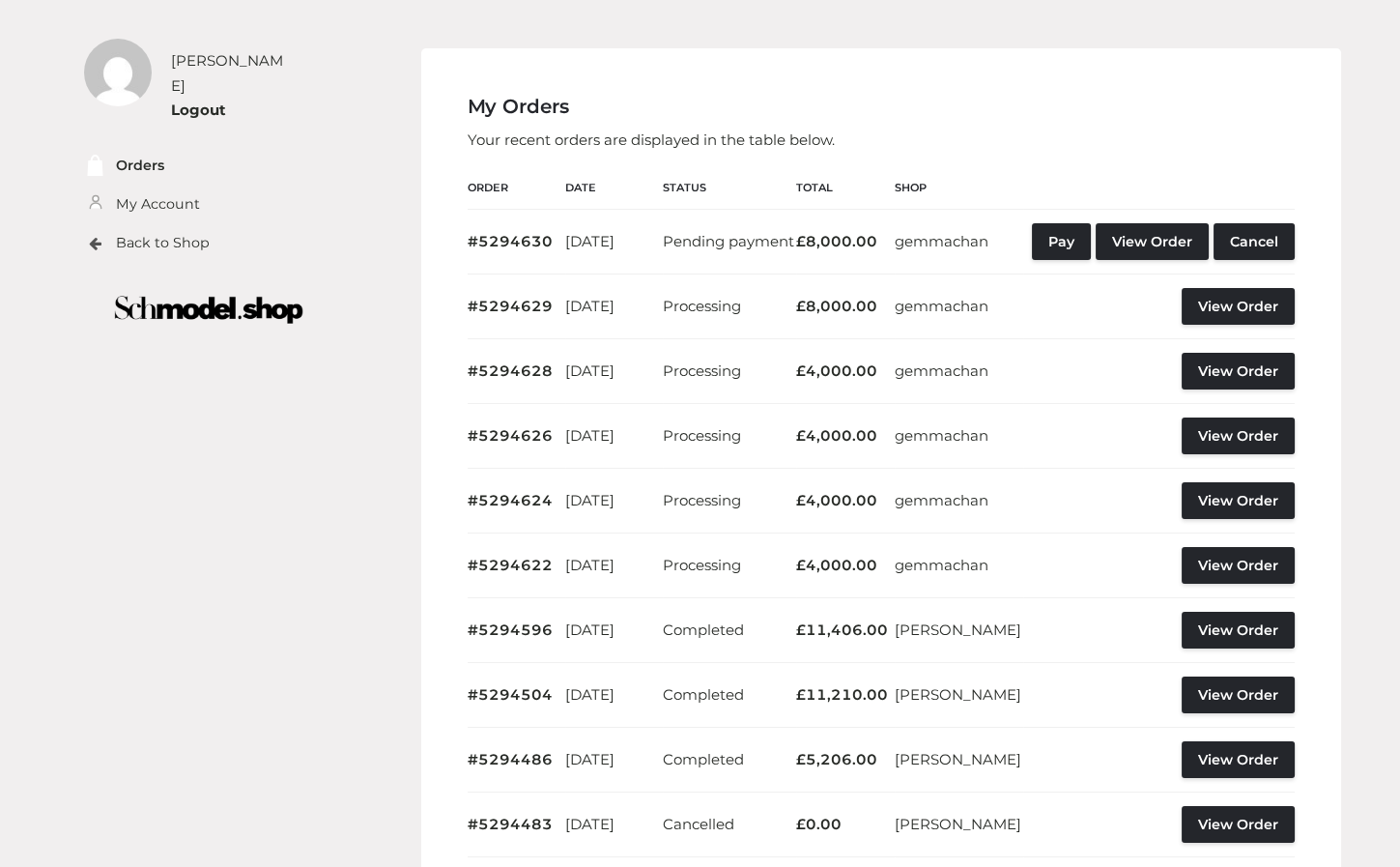
drag, startPoint x: 402, startPoint y: 103, endPoint x: 355, endPoint y: 53, distance: 68.6
click at [379, 90] on div "My Orders Your recent orders are displayed in the table below. Order Date Statu…" at bounding box center [864, 600] width 983 height 1105
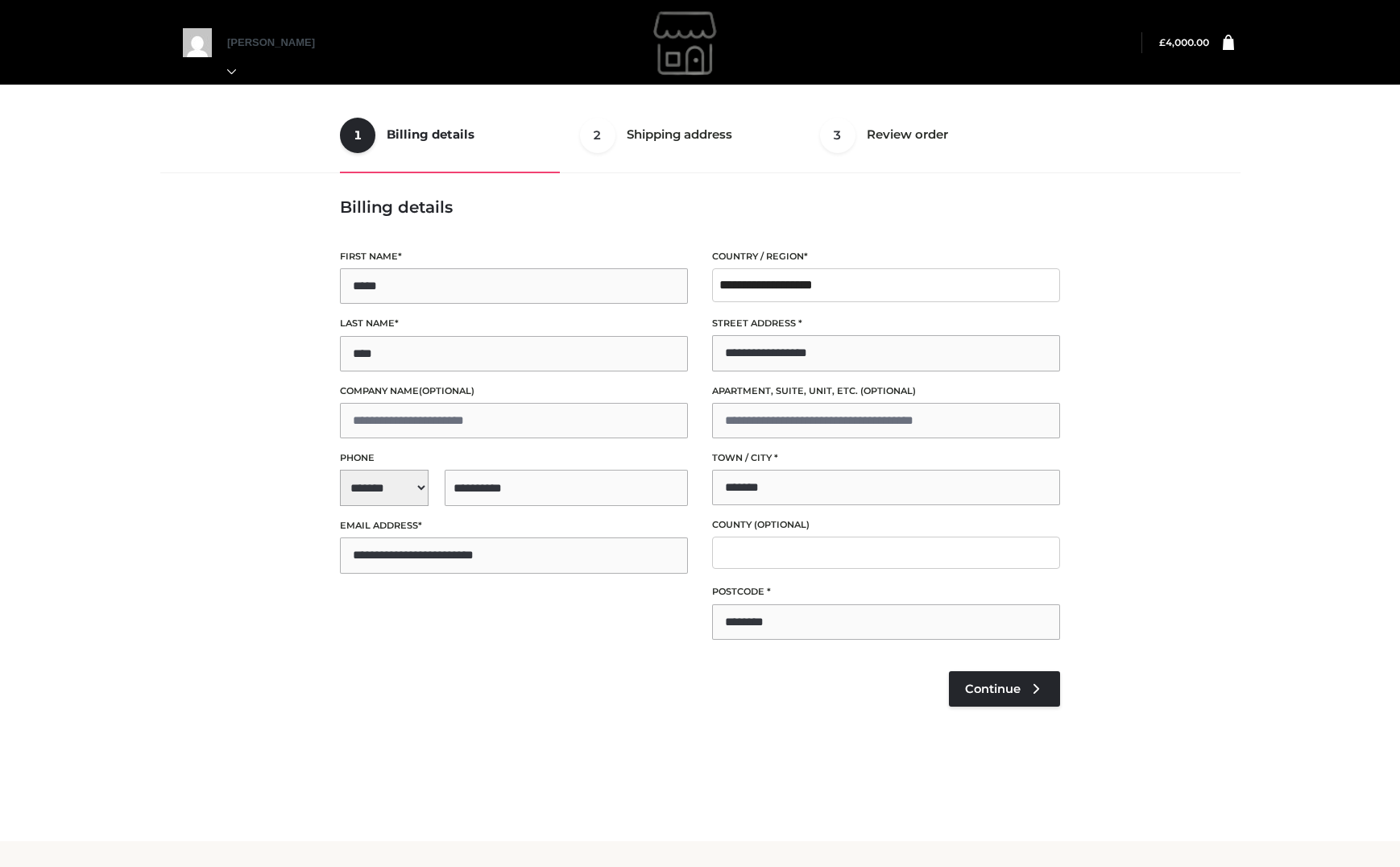
select select "**"
click at [1011, 688] on span "Continue" at bounding box center [992, 689] width 56 height 15
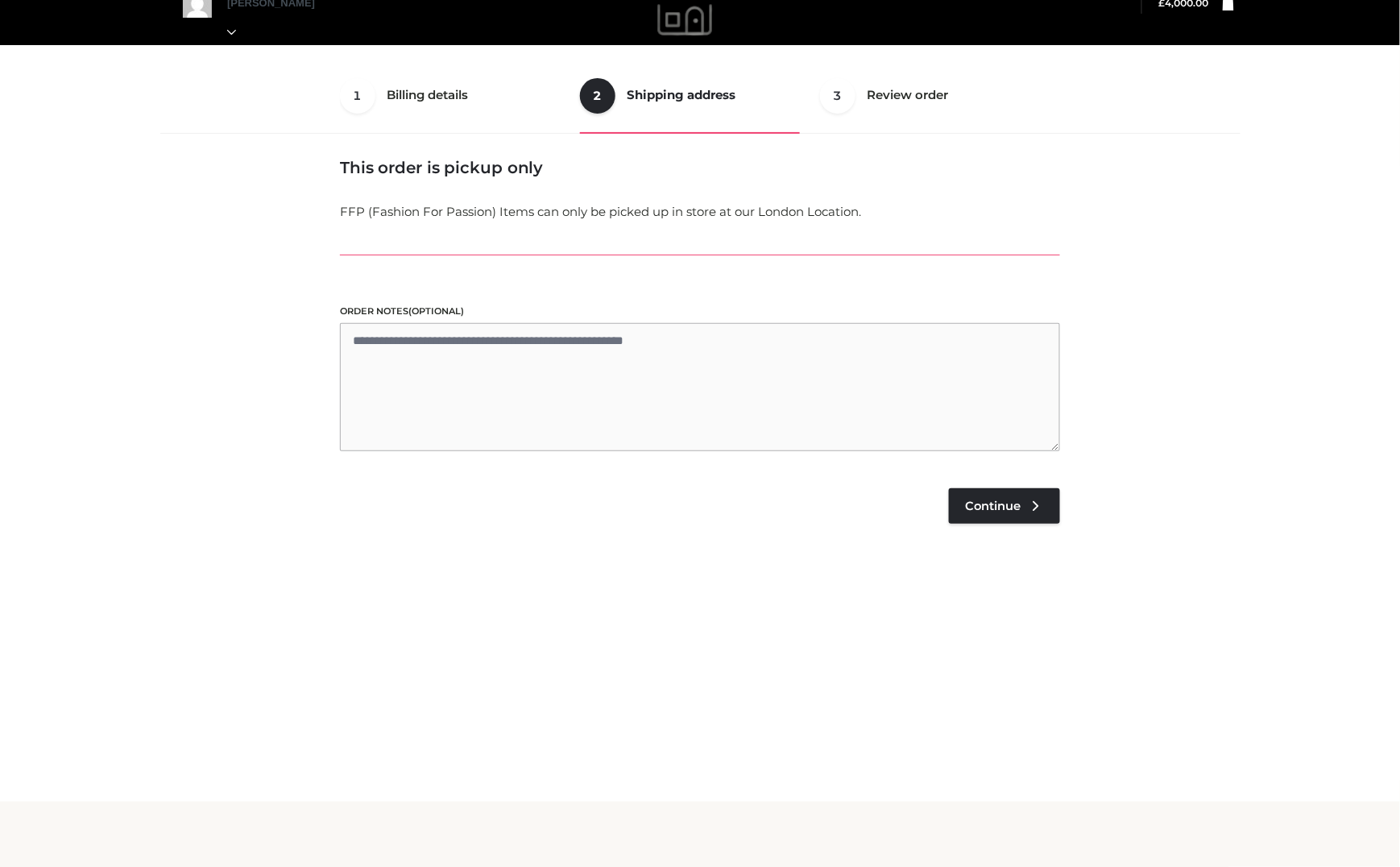
scroll to position [41, 0]
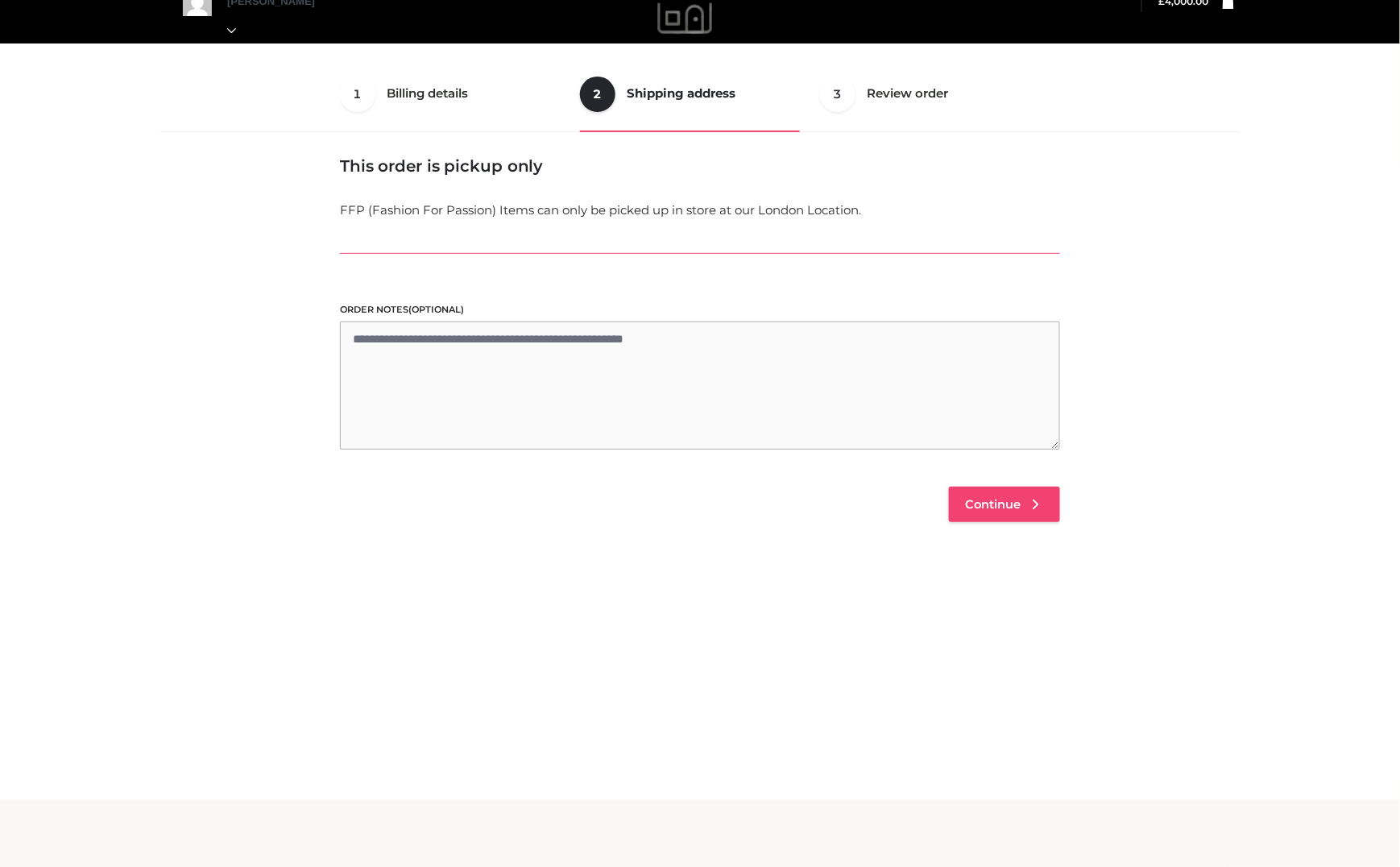
click at [1025, 504] on link "Continue" at bounding box center [1004, 504] width 111 height 35
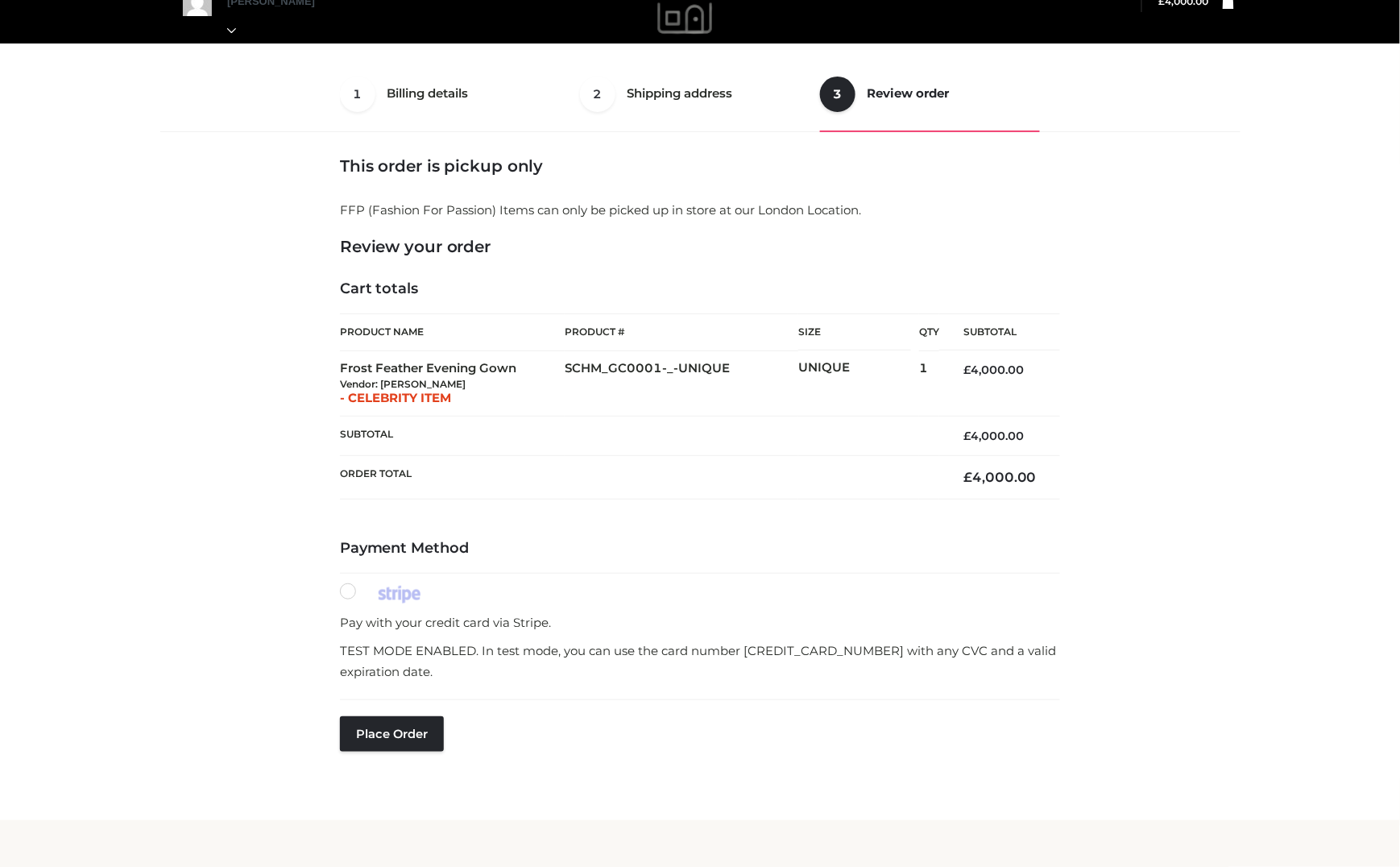
click at [395, 758] on div "Place order" at bounding box center [391, 758] width 104 height 84
click at [395, 739] on button "Place order" at bounding box center [391, 734] width 104 height 35
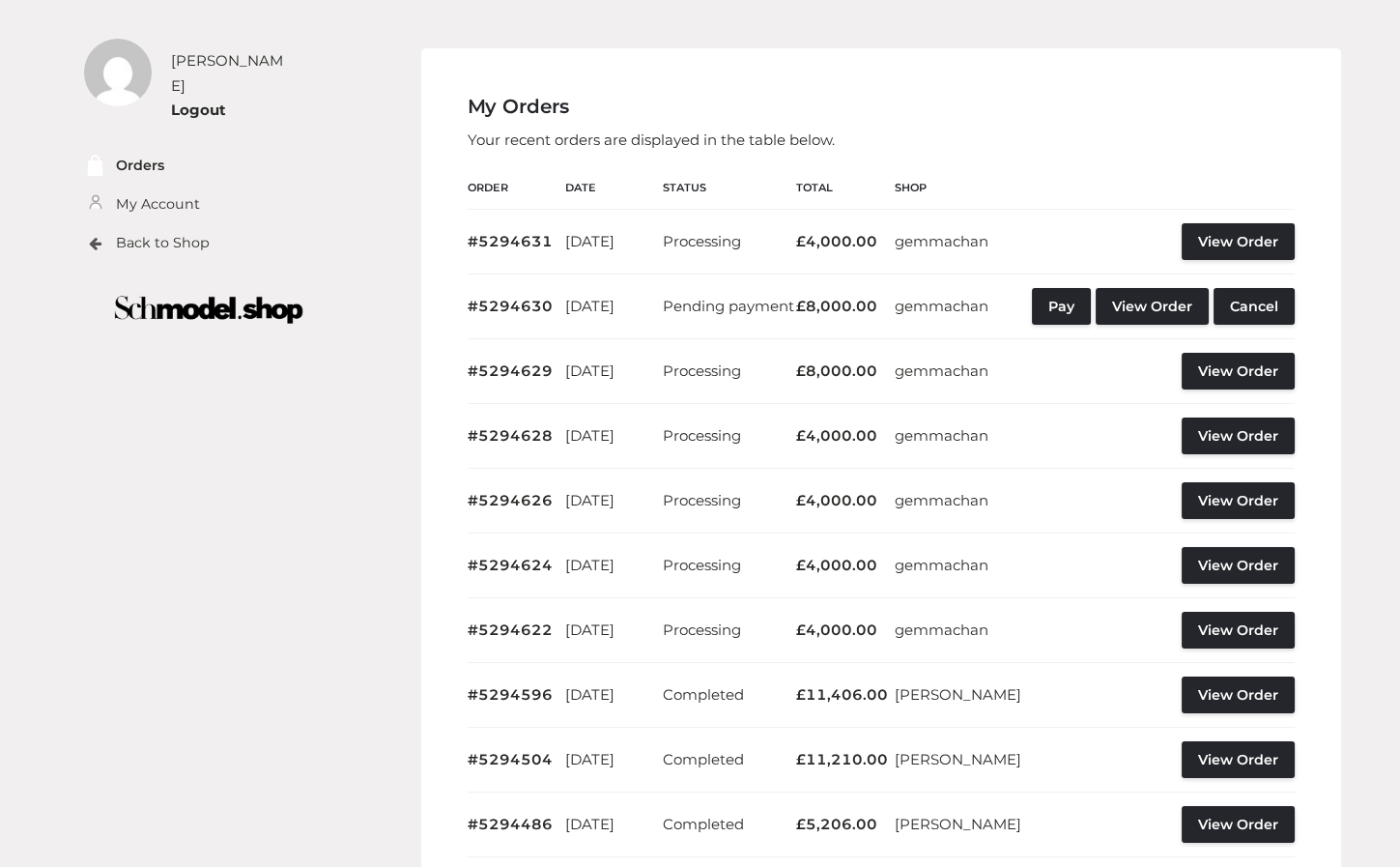
click at [1043, 65] on div "My Orders Your recent orders are displayed in the table below. Order Date Statu…" at bounding box center [881, 529] width 920 height 961
